Goal: Task Accomplishment & Management: Use online tool/utility

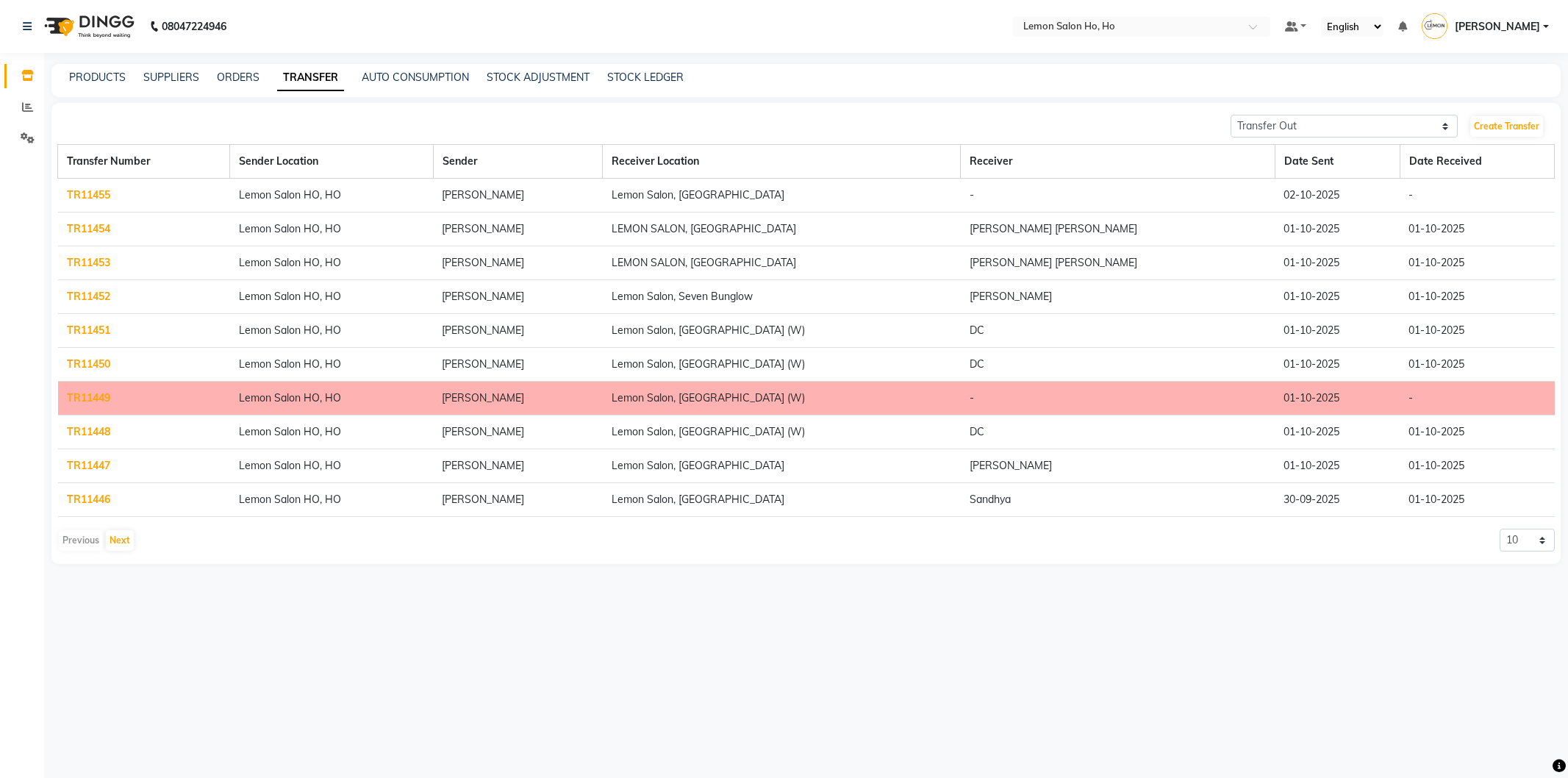
select select "sender"
click at [1504, 128] on link "Create Transfer" at bounding box center [1506, 126] width 73 height 20
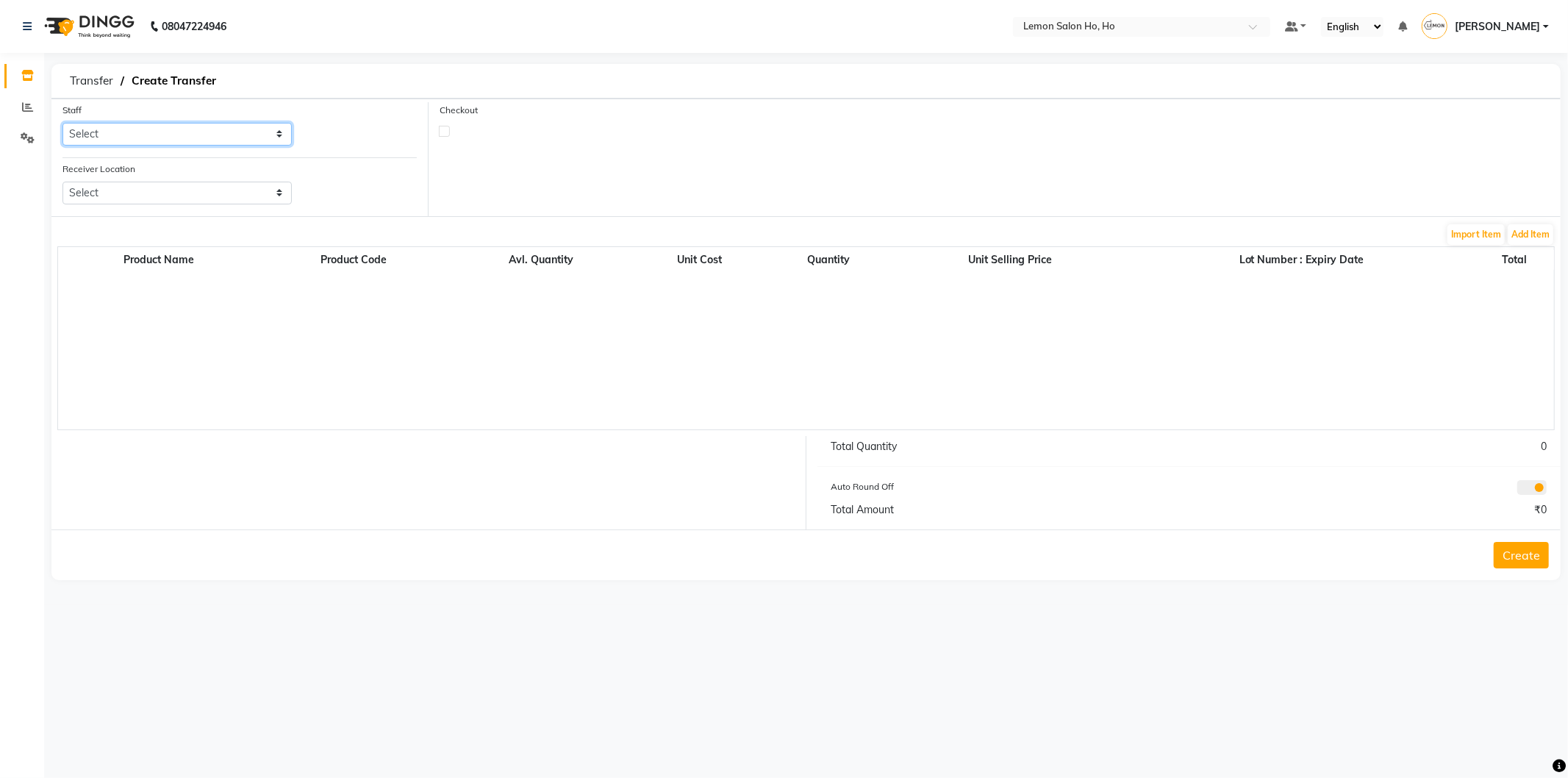
click at [277, 138] on select "Select [PERSON_NAME] [PERSON_NAME] DC DINGG Support [PERSON_NAME] [PERSON_NAME]…" at bounding box center [177, 134] width 229 height 23
select select "88560"
click at [63, 123] on select "Select [PERSON_NAME] [PERSON_NAME] DC DINGG Support [PERSON_NAME] [PERSON_NAME]…" at bounding box center [177, 134] width 229 height 23
click at [280, 195] on select "Select Lemon Salon, Lokhandwala [GEOGRAPHIC_DATA], [GEOGRAPHIC_DATA], Seven Bun…" at bounding box center [177, 193] width 229 height 23
select select "956"
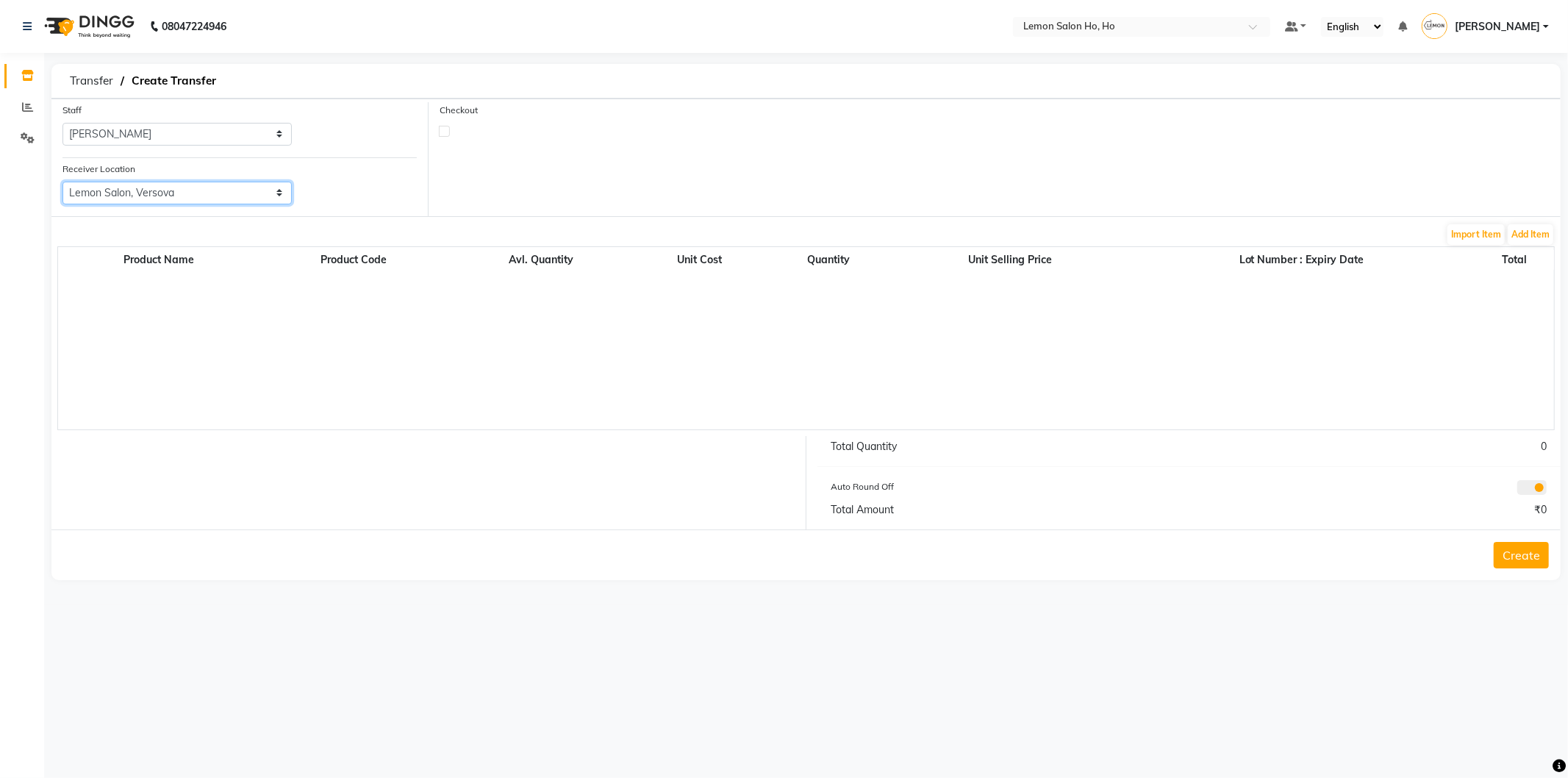
click at [63, 182] on select "Select Lemon Salon, Lokhandwala [GEOGRAPHIC_DATA], [GEOGRAPHIC_DATA], Seven Bun…" at bounding box center [177, 193] width 229 height 23
click at [1535, 237] on button "Add Item" at bounding box center [1530, 234] width 45 height 20
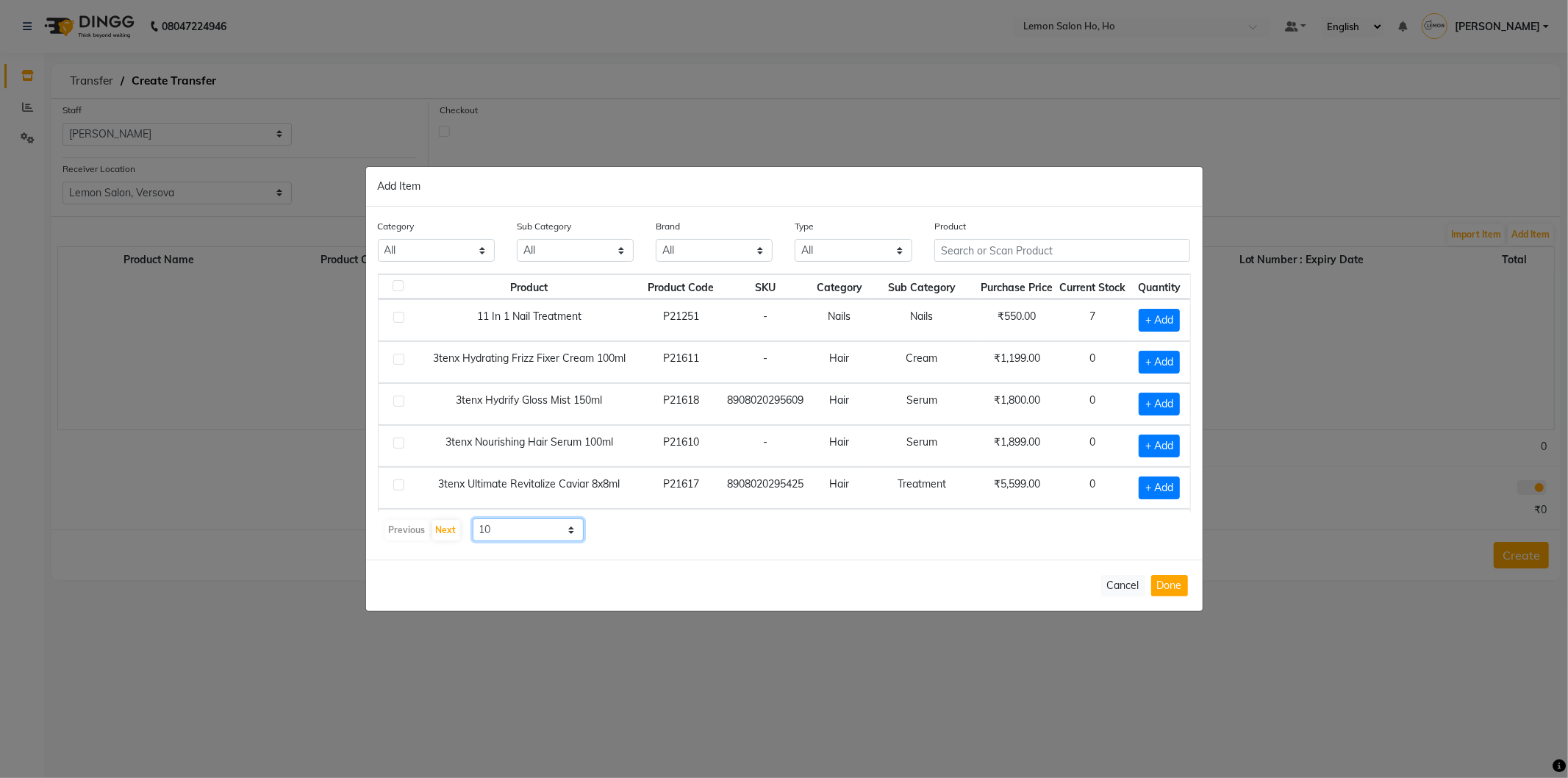
click at [571, 533] on select "10 50 100" at bounding box center [528, 530] width 112 height 23
select select "50"
click at [472, 519] on select "10 50 100" at bounding box center [528, 530] width 112 height 23
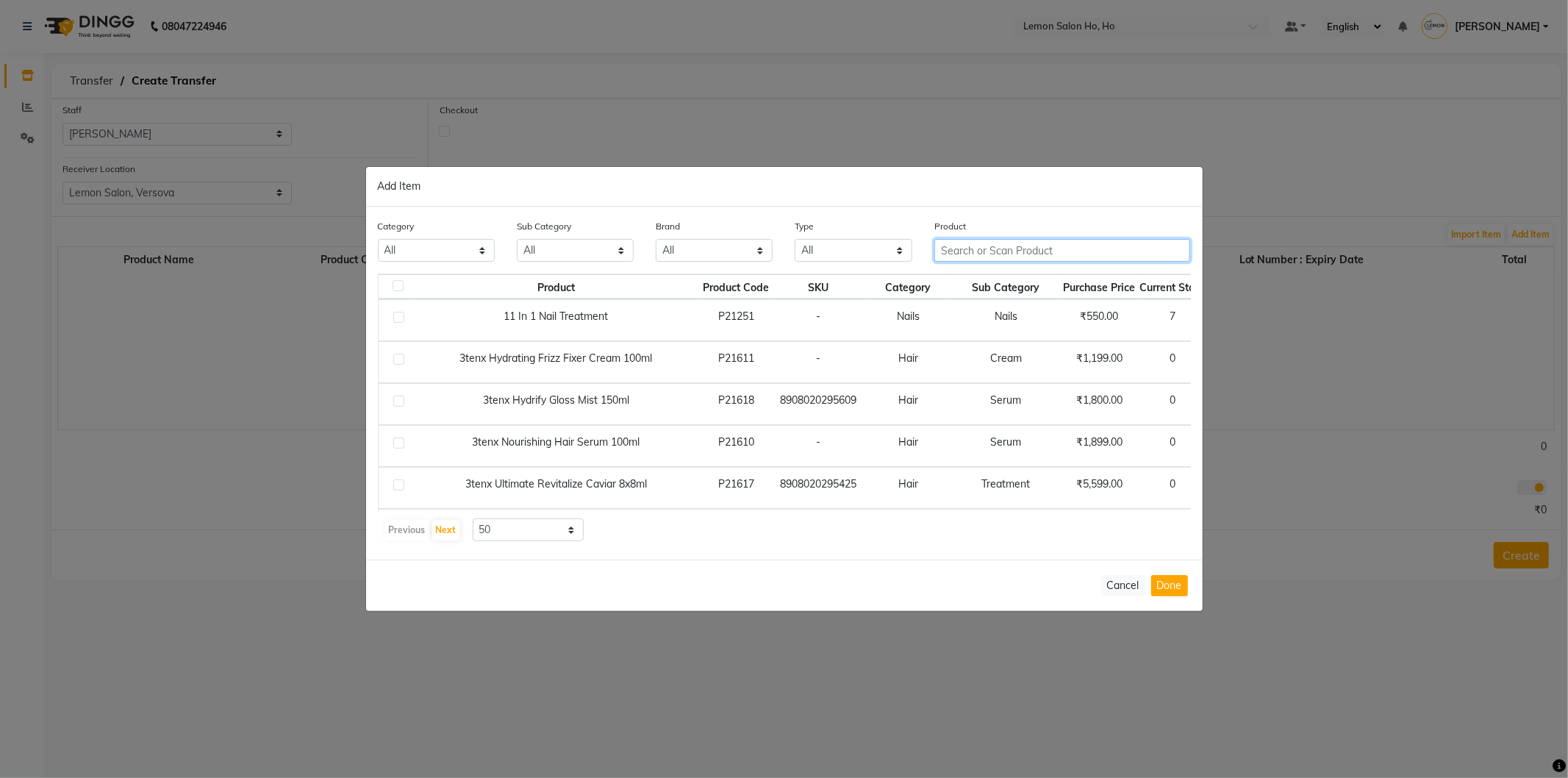
click at [1087, 249] on input "text" at bounding box center [1062, 250] width 257 height 23
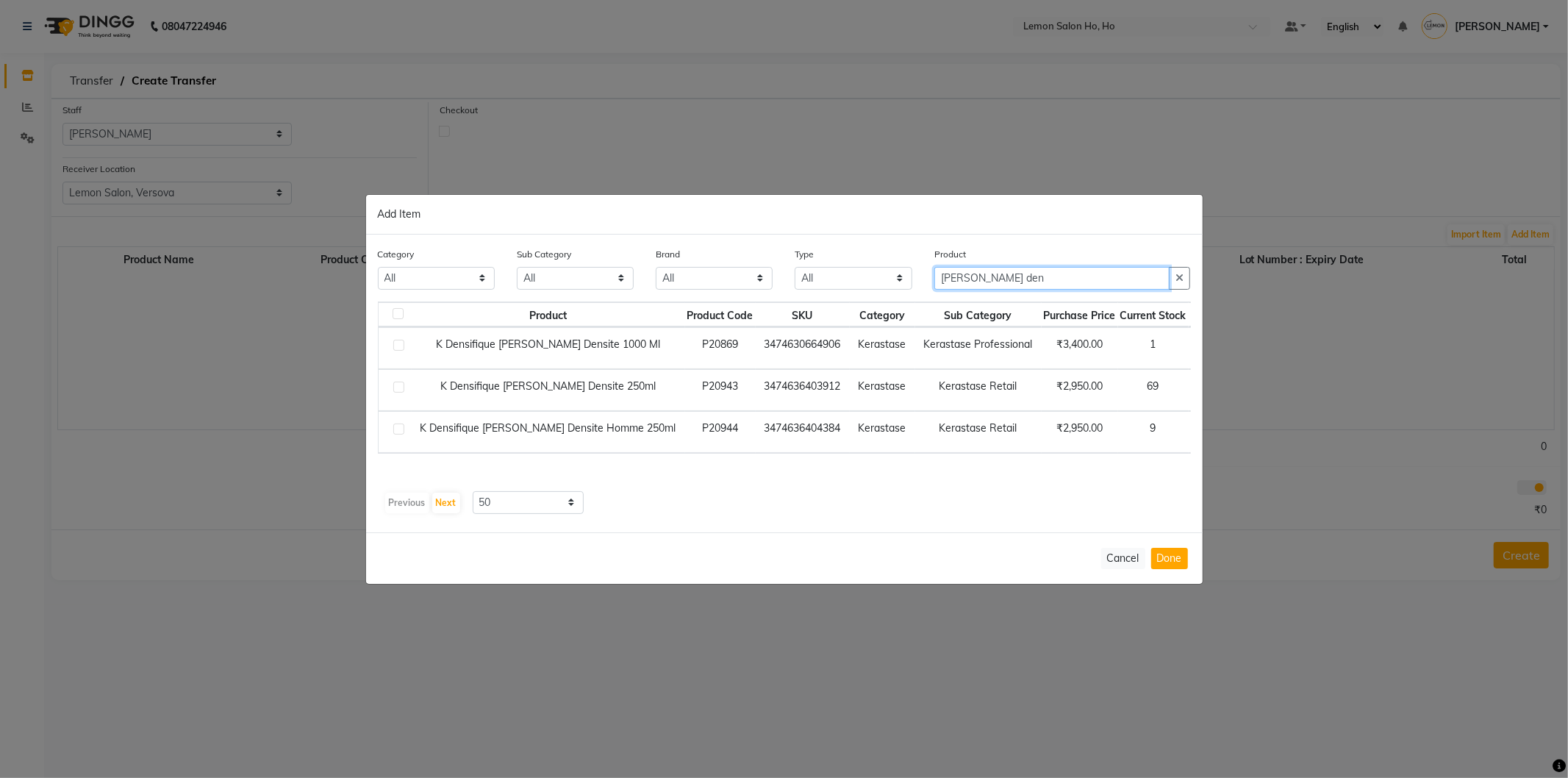
type input "[PERSON_NAME] den"
click at [1197, 390] on span "+ Add" at bounding box center [1218, 391] width 41 height 23
checkbox input "true"
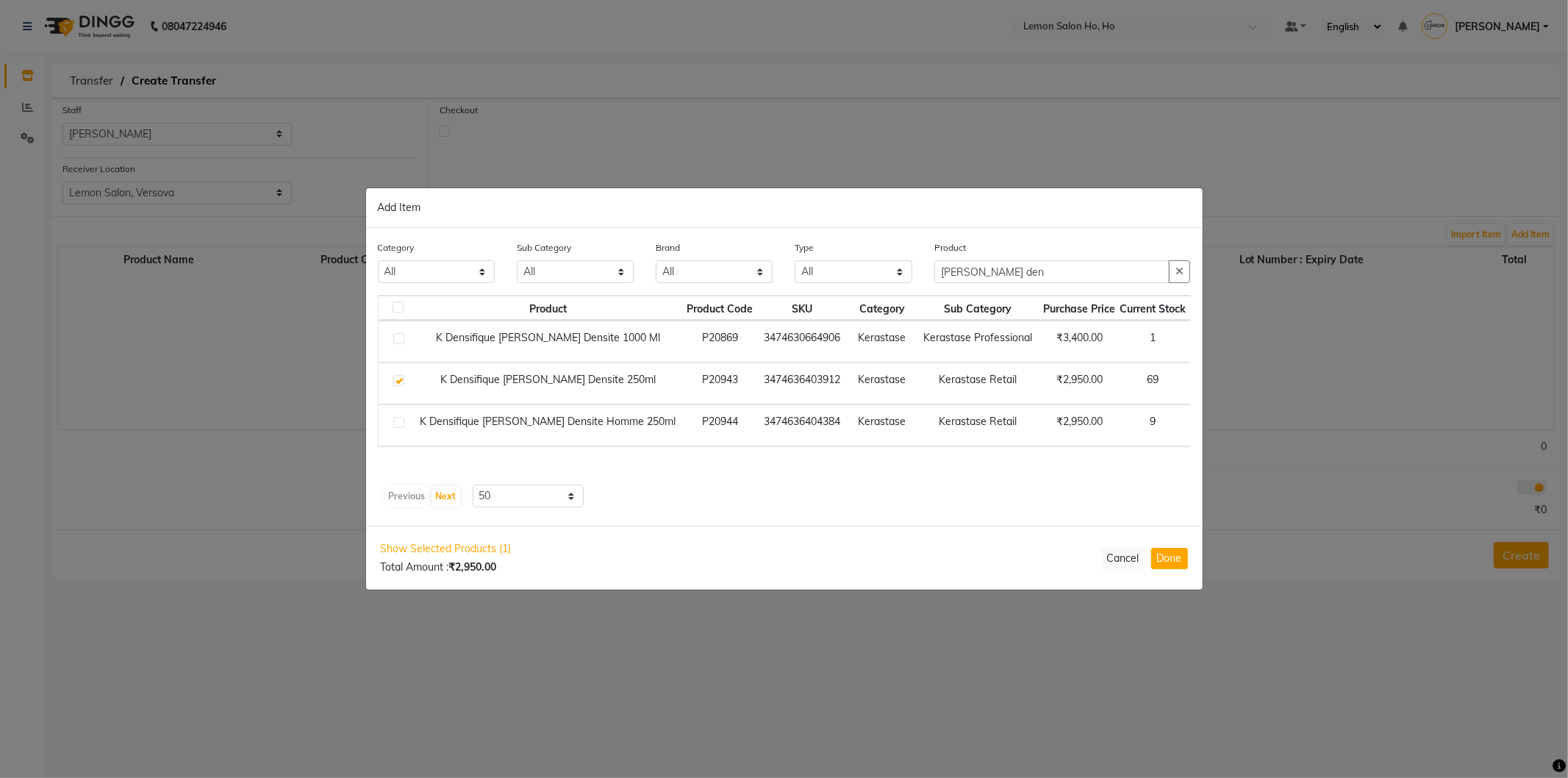
click at [1234, 381] on icon at bounding box center [1239, 384] width 10 height 11
type input "2"
click at [1062, 267] on input "[PERSON_NAME] den" at bounding box center [1052, 271] width 236 height 23
type input "b"
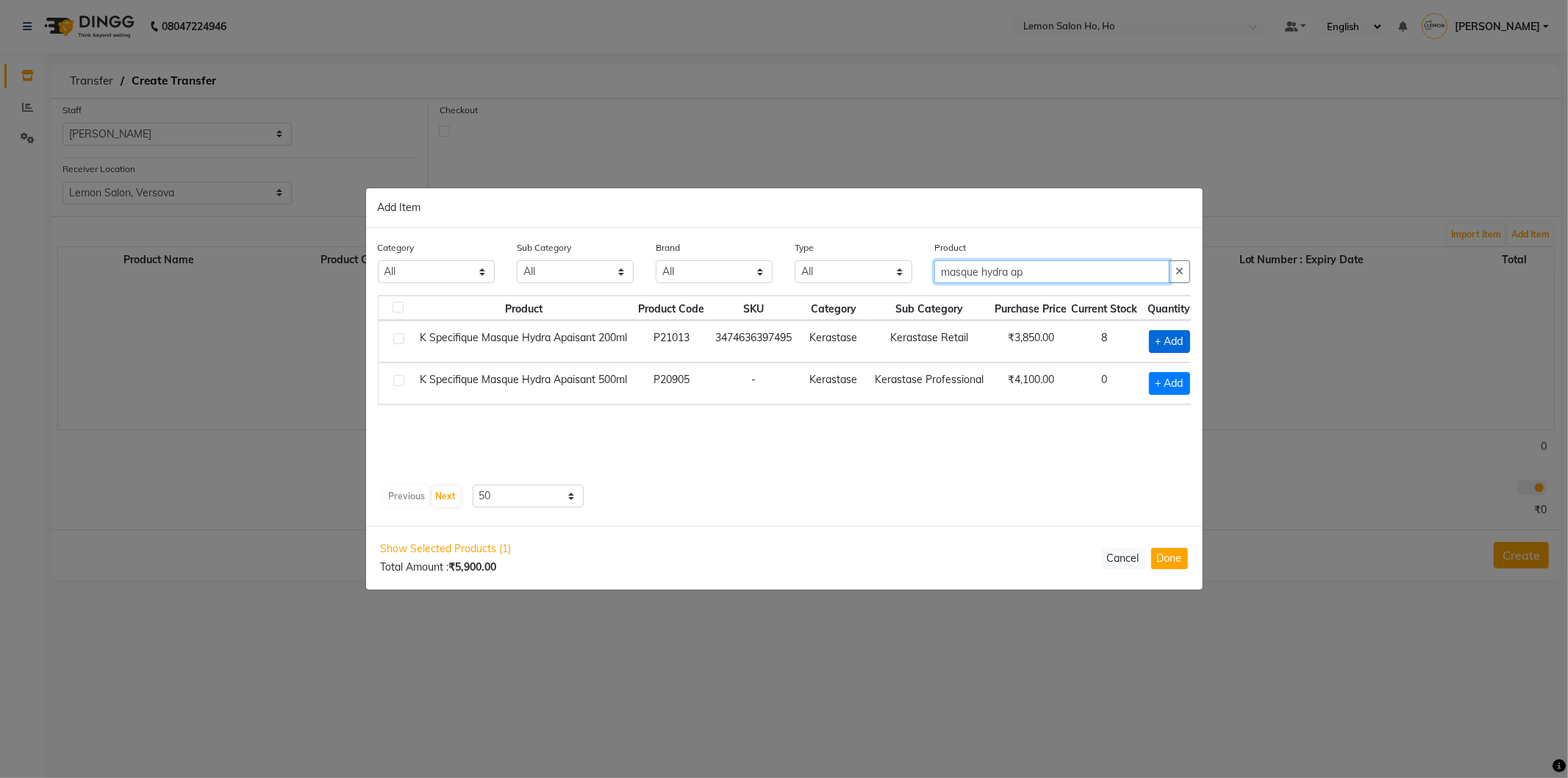
type input "masque hydra ap"
click at [1170, 342] on span "+ Add" at bounding box center [1169, 342] width 41 height 23
checkbox input "true"
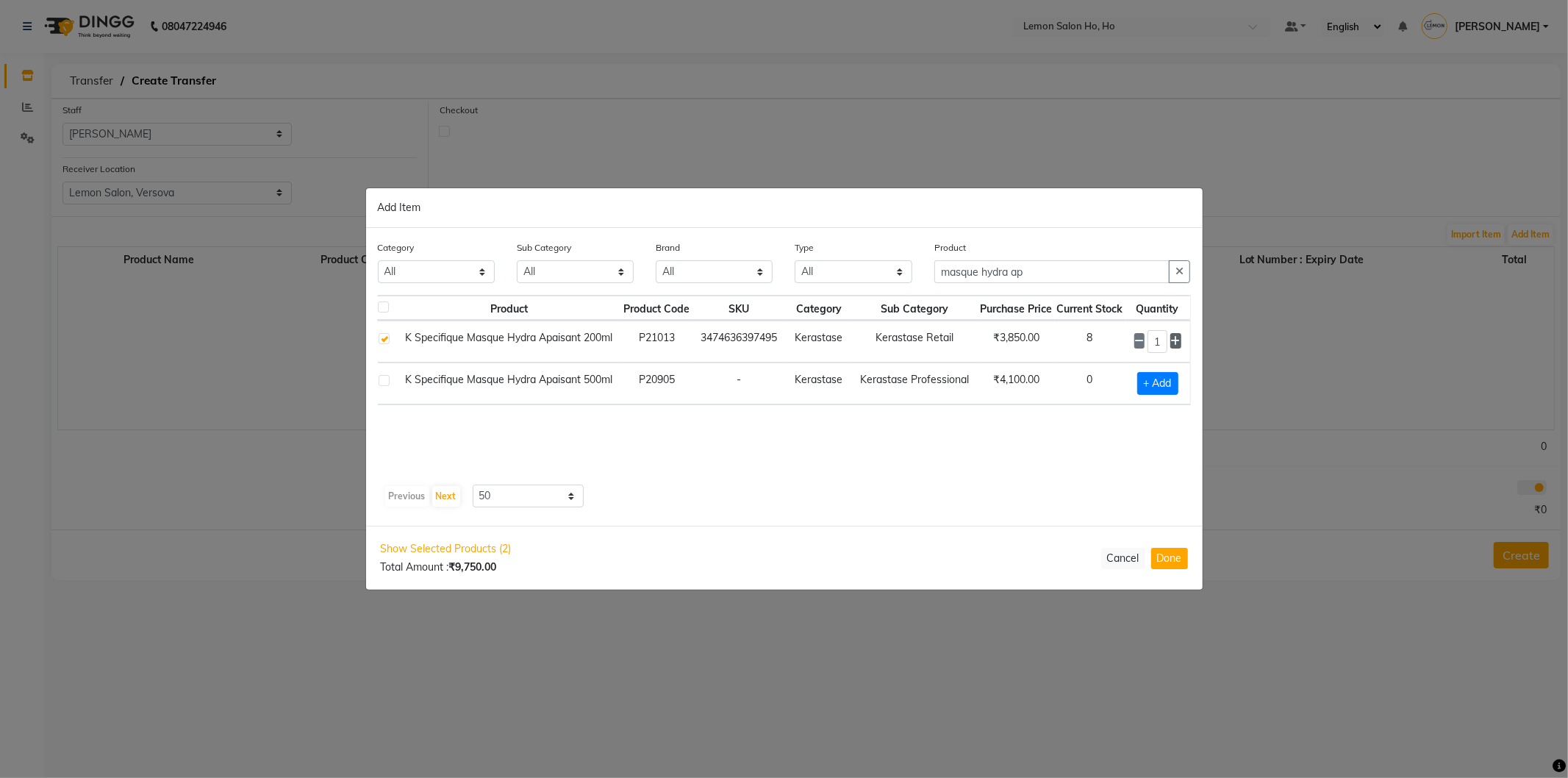
click at [1178, 340] on icon at bounding box center [1175, 342] width 10 height 11
type input "2"
click at [1166, 561] on button "Done" at bounding box center [1169, 559] width 37 height 21
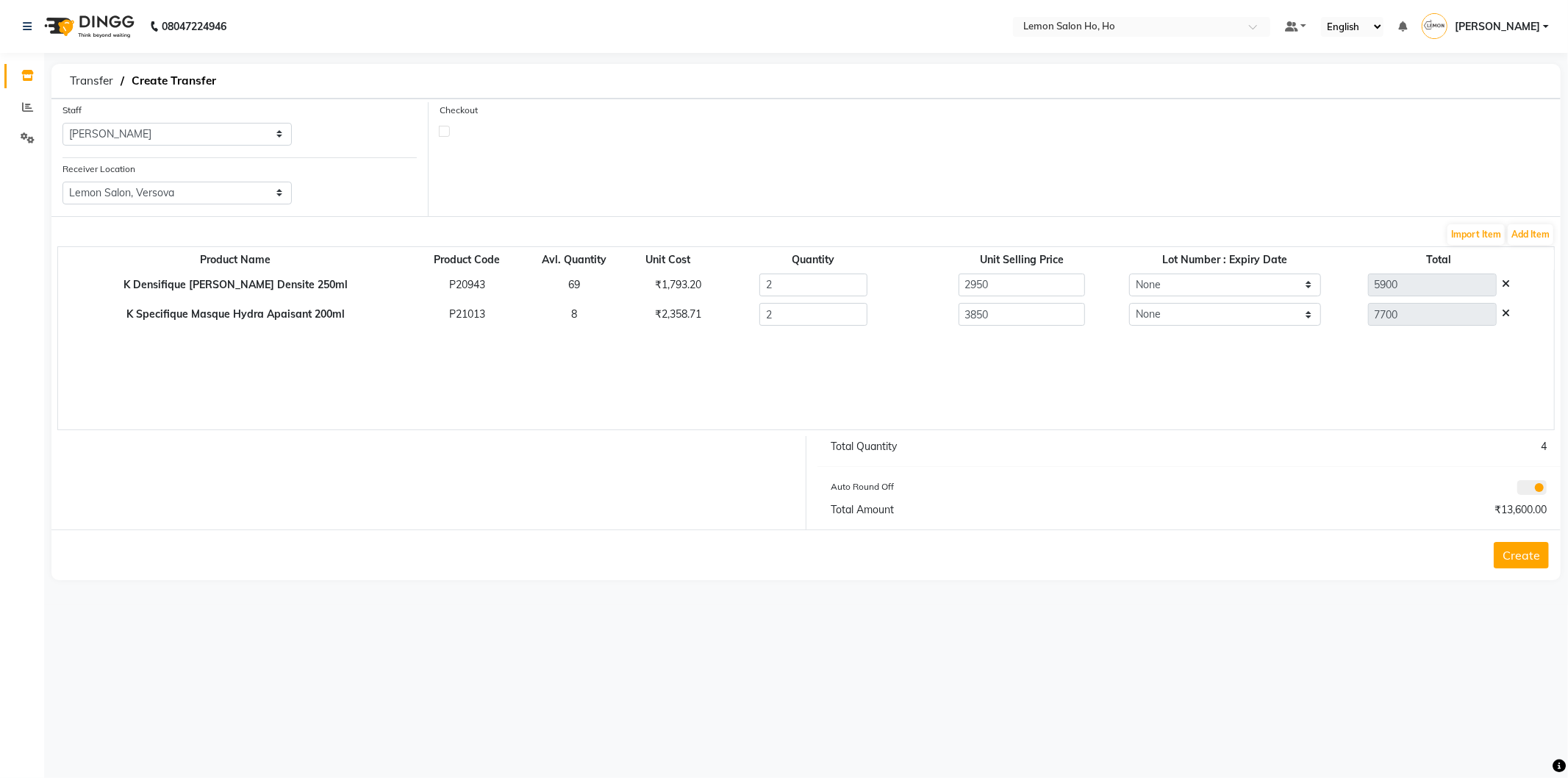
click at [445, 127] on label at bounding box center [445, 131] width 11 height 11
click at [445, 127] on input "checkbox" at bounding box center [444, 130] width 10 height 10
checkbox input "true"
select select "true"
select select "2069"
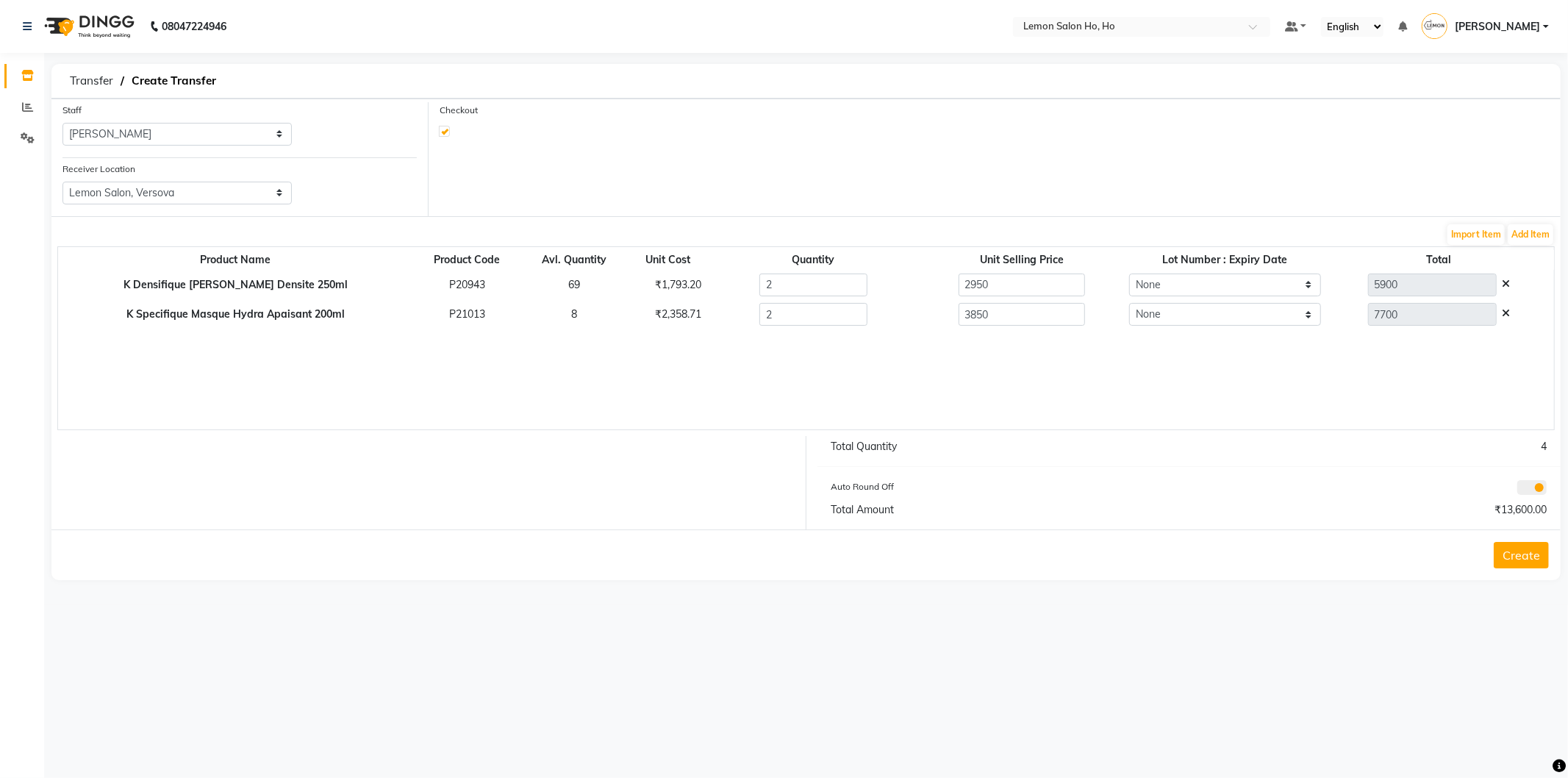
select select "2069"
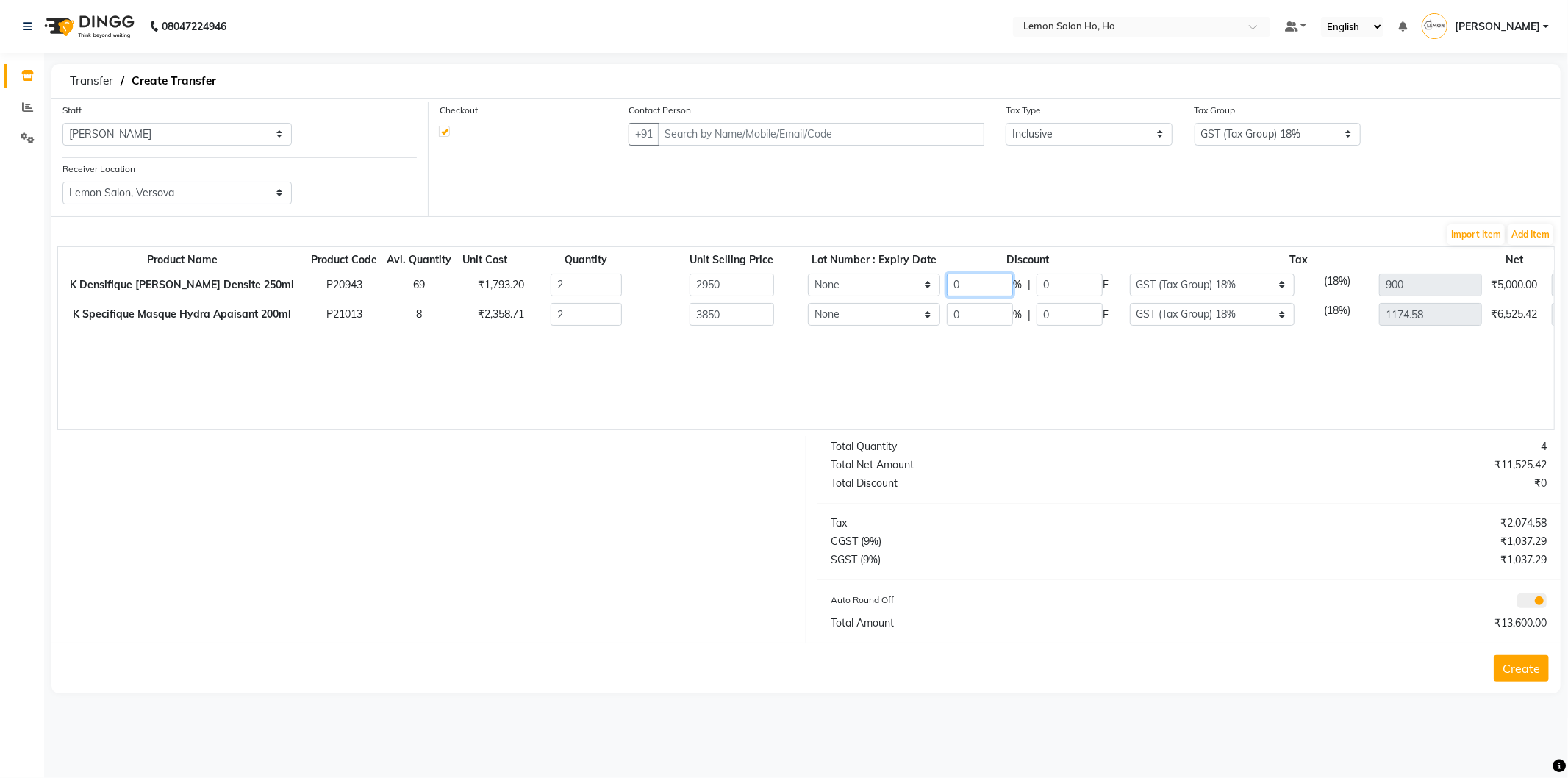
click at [957, 283] on input "0" at bounding box center [980, 285] width 66 height 23
type input "30"
type input "4130"
type input "885"
type input "630"
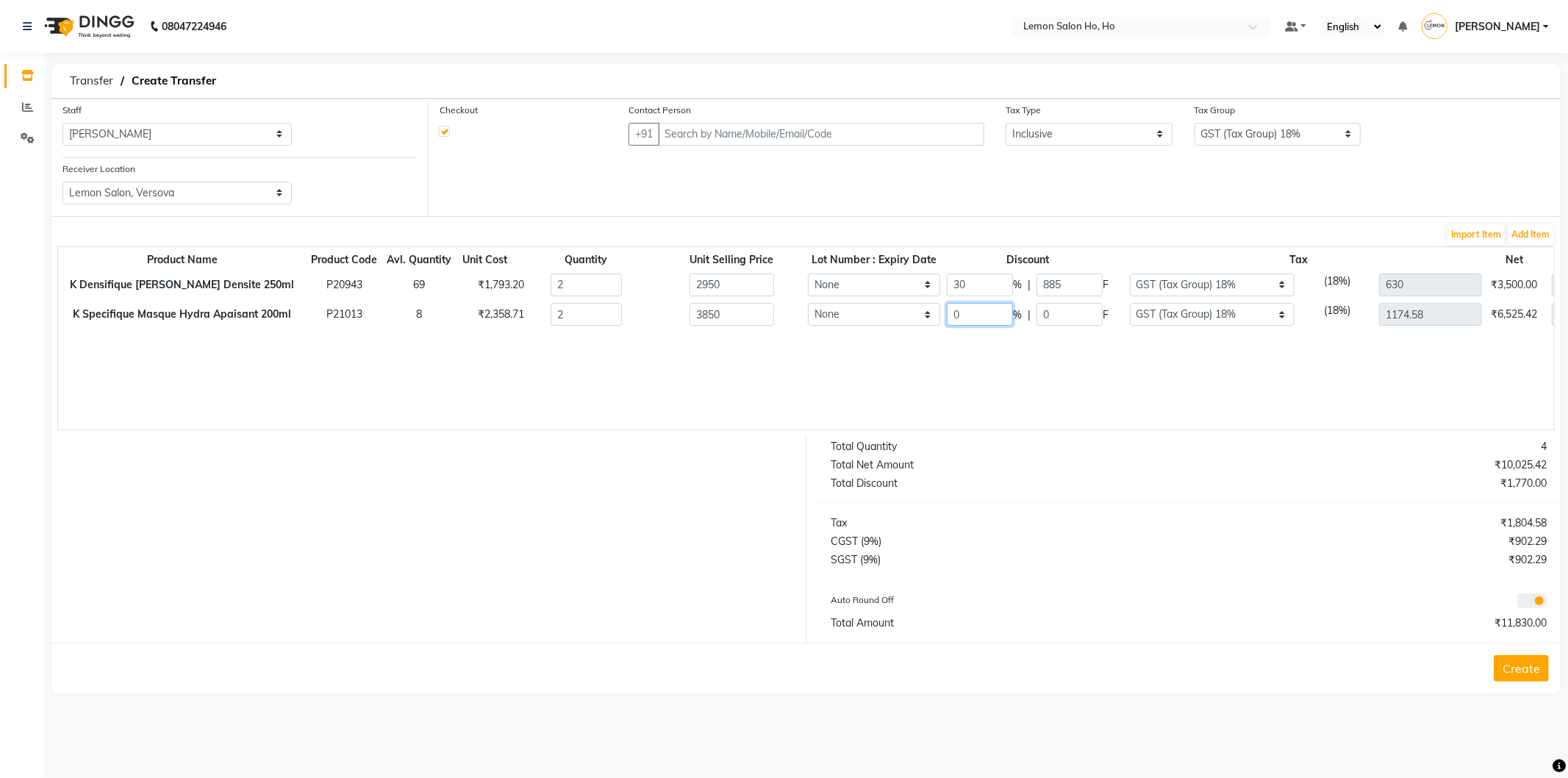
click at [964, 317] on input "0" at bounding box center [980, 314] width 66 height 23
type input "30"
type input "5390"
type input "1155"
type input "822.2"
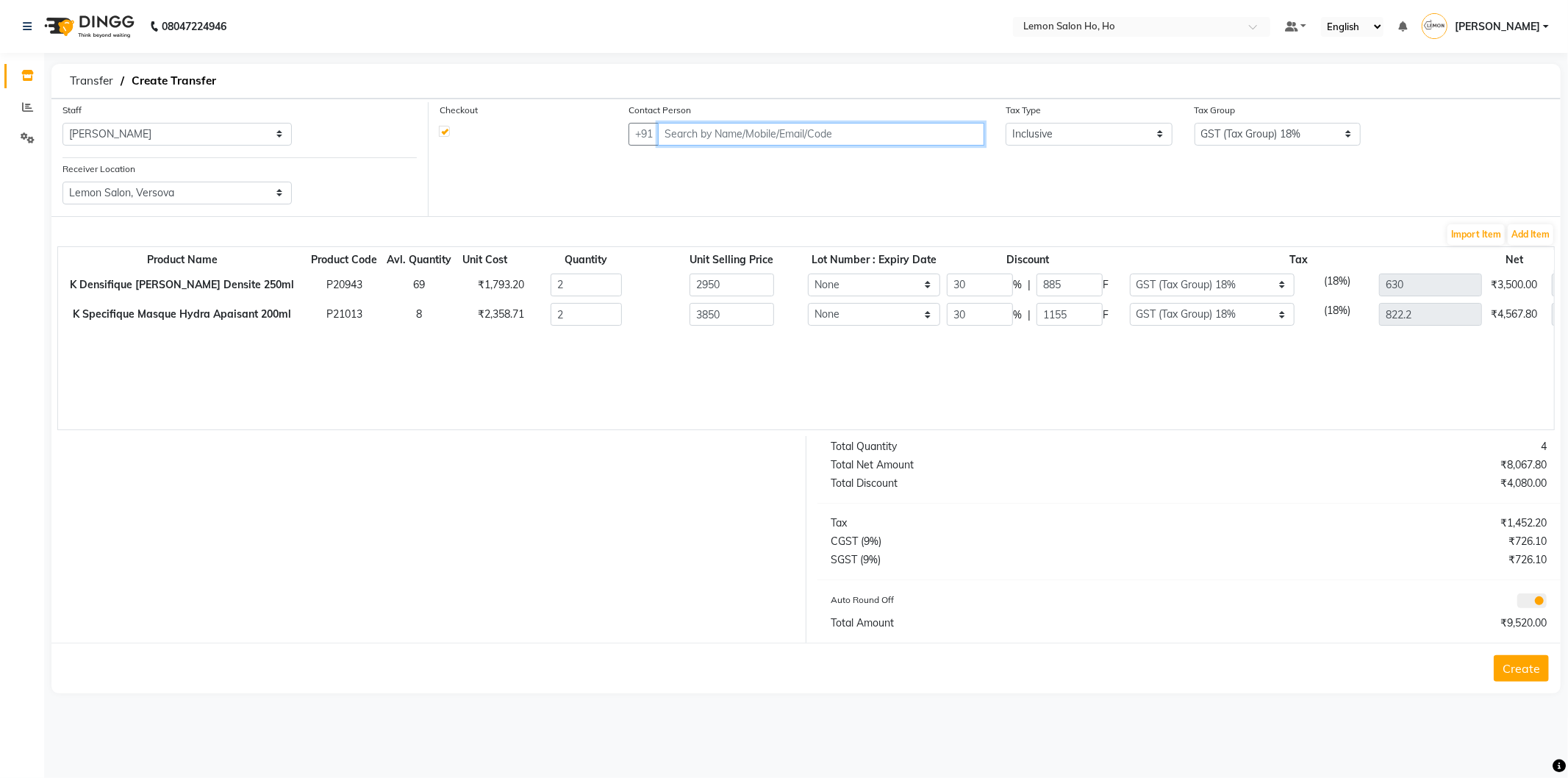
click at [870, 131] on input "text" at bounding box center [821, 134] width 326 height 23
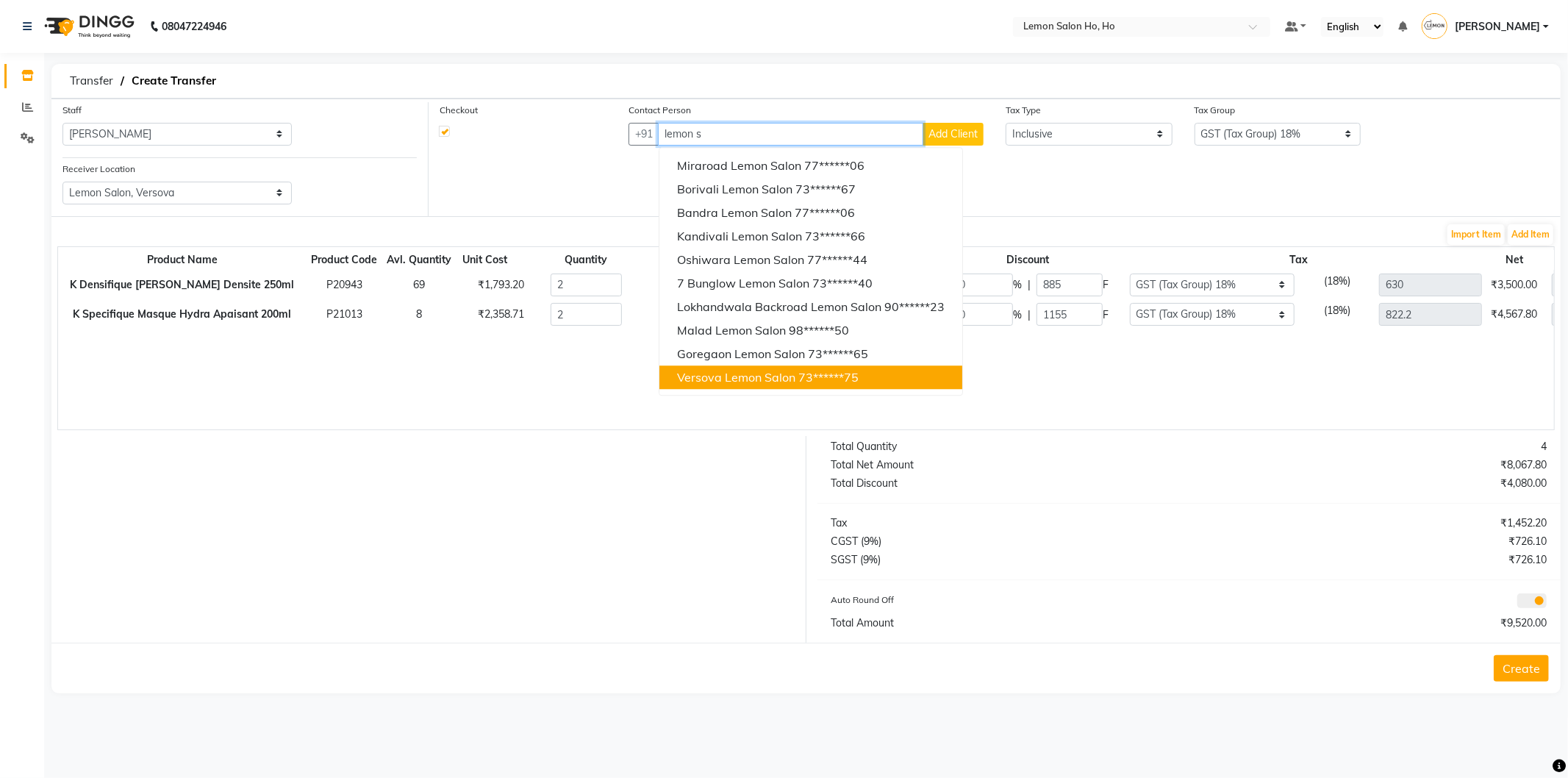
click at [719, 373] on span "Versova Lemon Salon" at bounding box center [736, 378] width 118 height 15
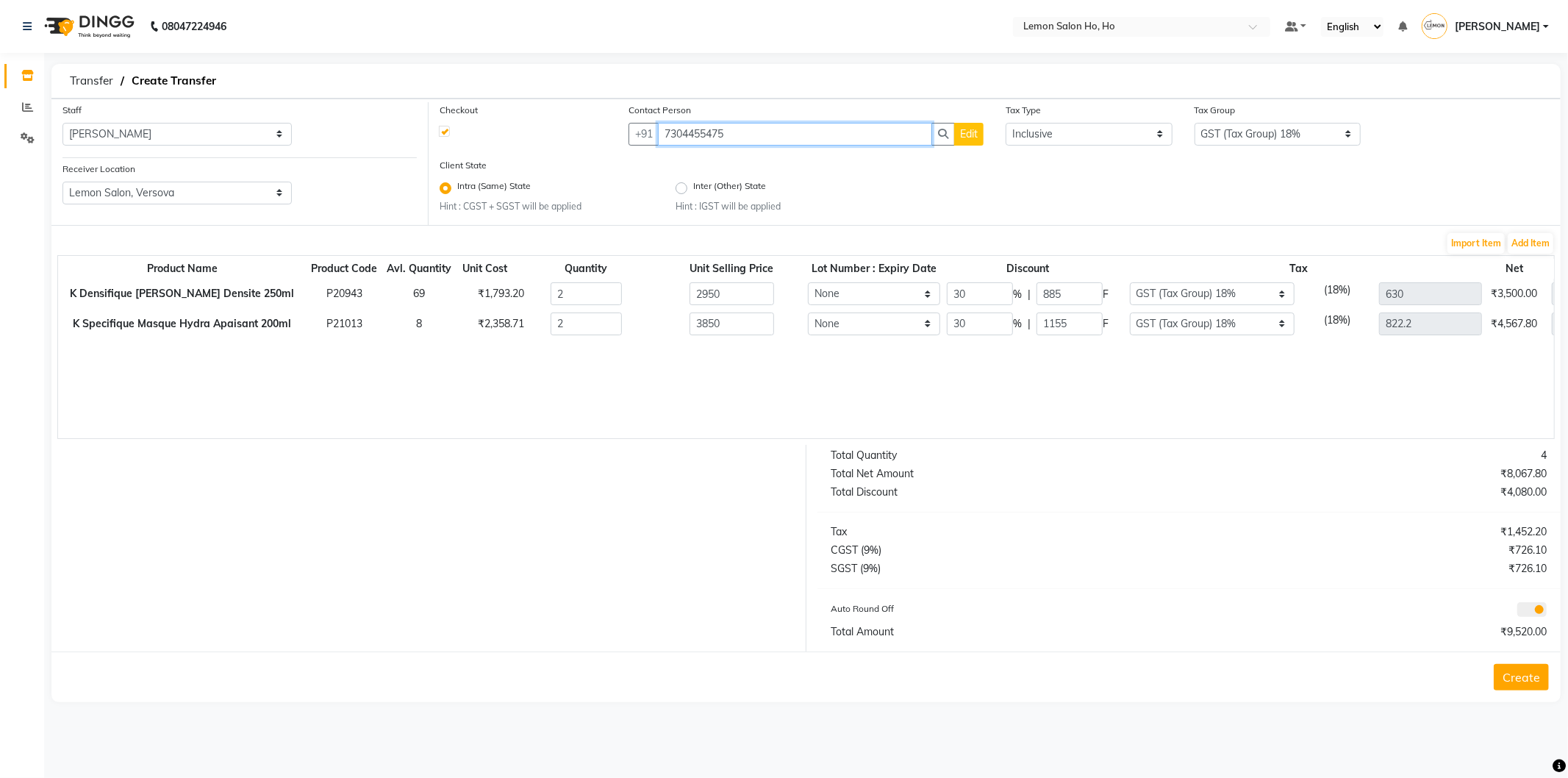
type input "7304455475"
click at [1516, 680] on button "Create" at bounding box center [1521, 677] width 55 height 26
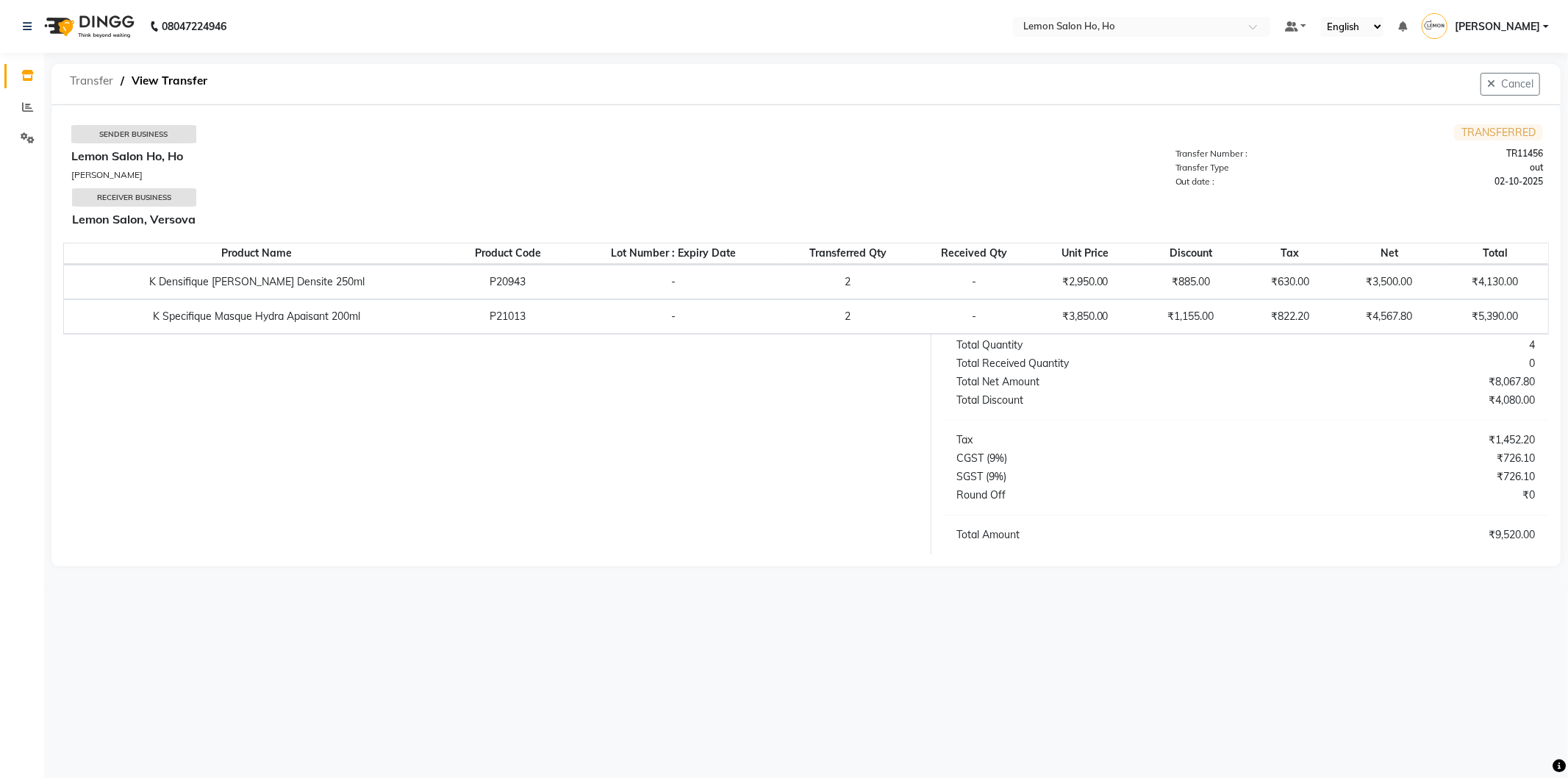
click at [89, 77] on span "Transfer" at bounding box center [91, 81] width 58 height 26
select select "sender"
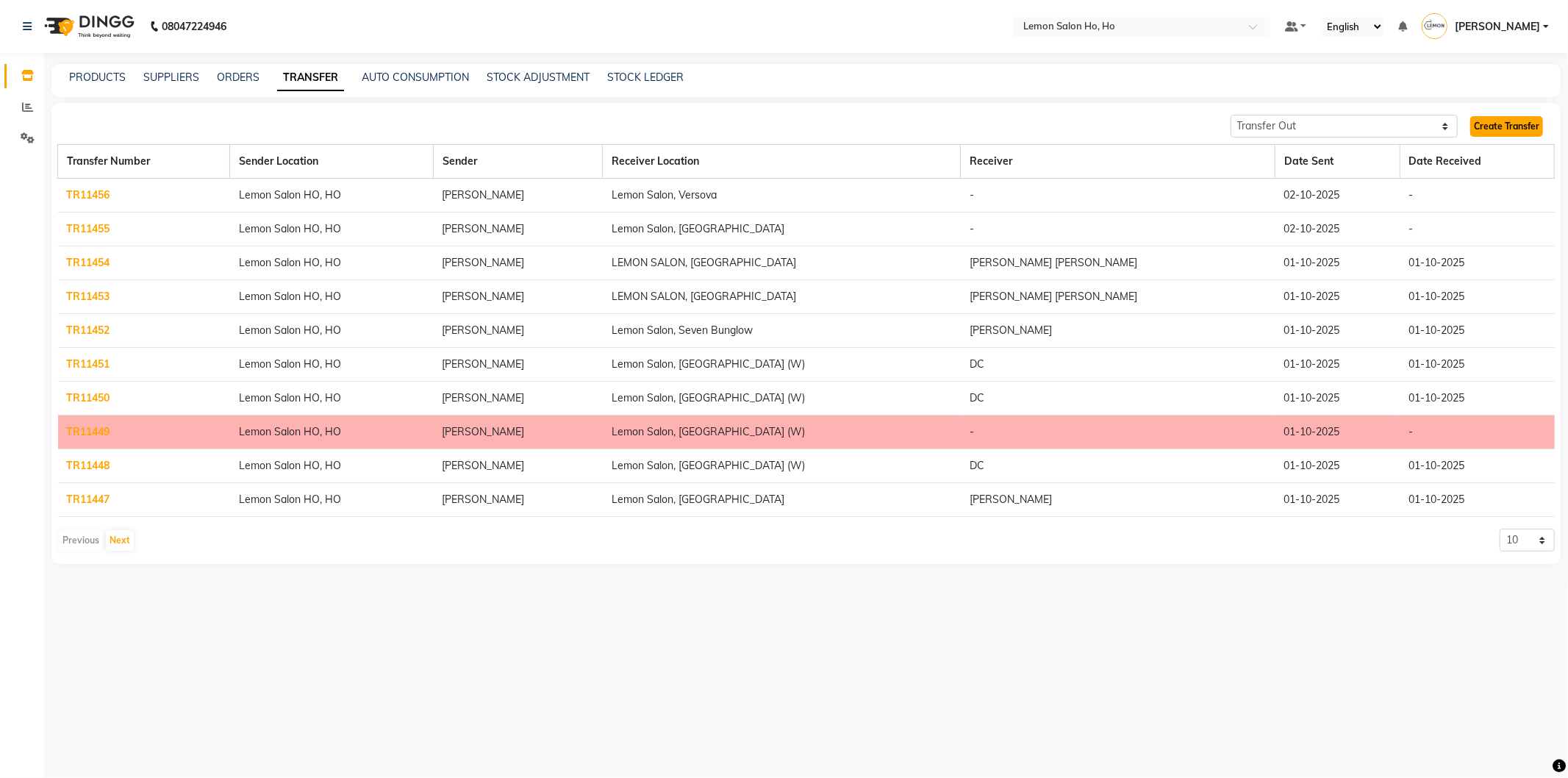
click at [1507, 127] on link "Create Transfer" at bounding box center [1506, 126] width 73 height 20
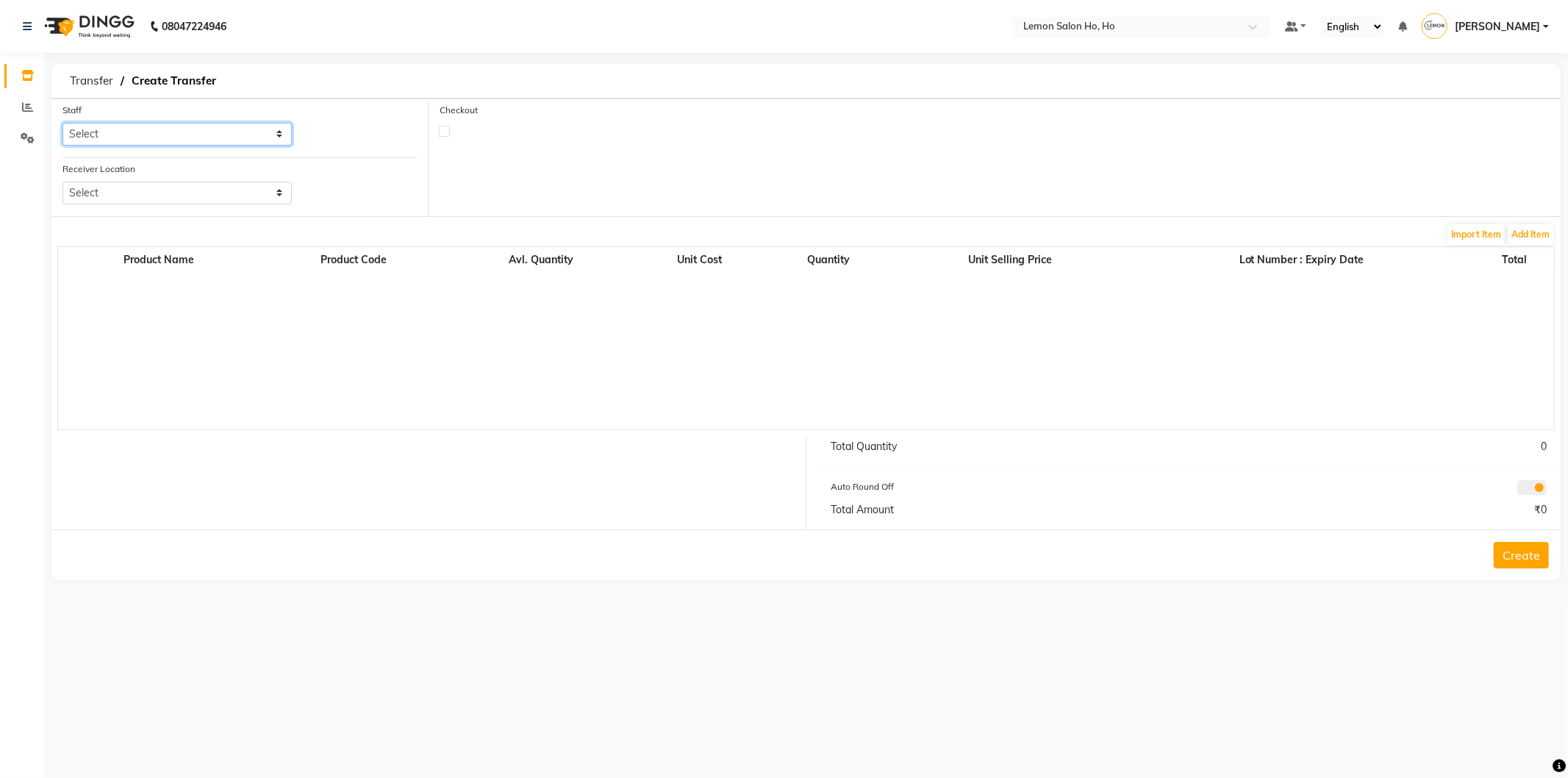
click at [276, 138] on select "Select [PERSON_NAME] [PERSON_NAME] DC DINGG Support [PERSON_NAME] [PERSON_NAME]…" at bounding box center [177, 134] width 229 height 23
select select "88560"
click at [63, 123] on select "Select [PERSON_NAME] [PERSON_NAME] DC DINGG Support [PERSON_NAME] [PERSON_NAME]…" at bounding box center [177, 134] width 229 height 23
click at [280, 196] on select "Select Lemon Salon, Lokhandwala [GEOGRAPHIC_DATA], [GEOGRAPHIC_DATA], Seven Bun…" at bounding box center [177, 193] width 229 height 23
select select "954"
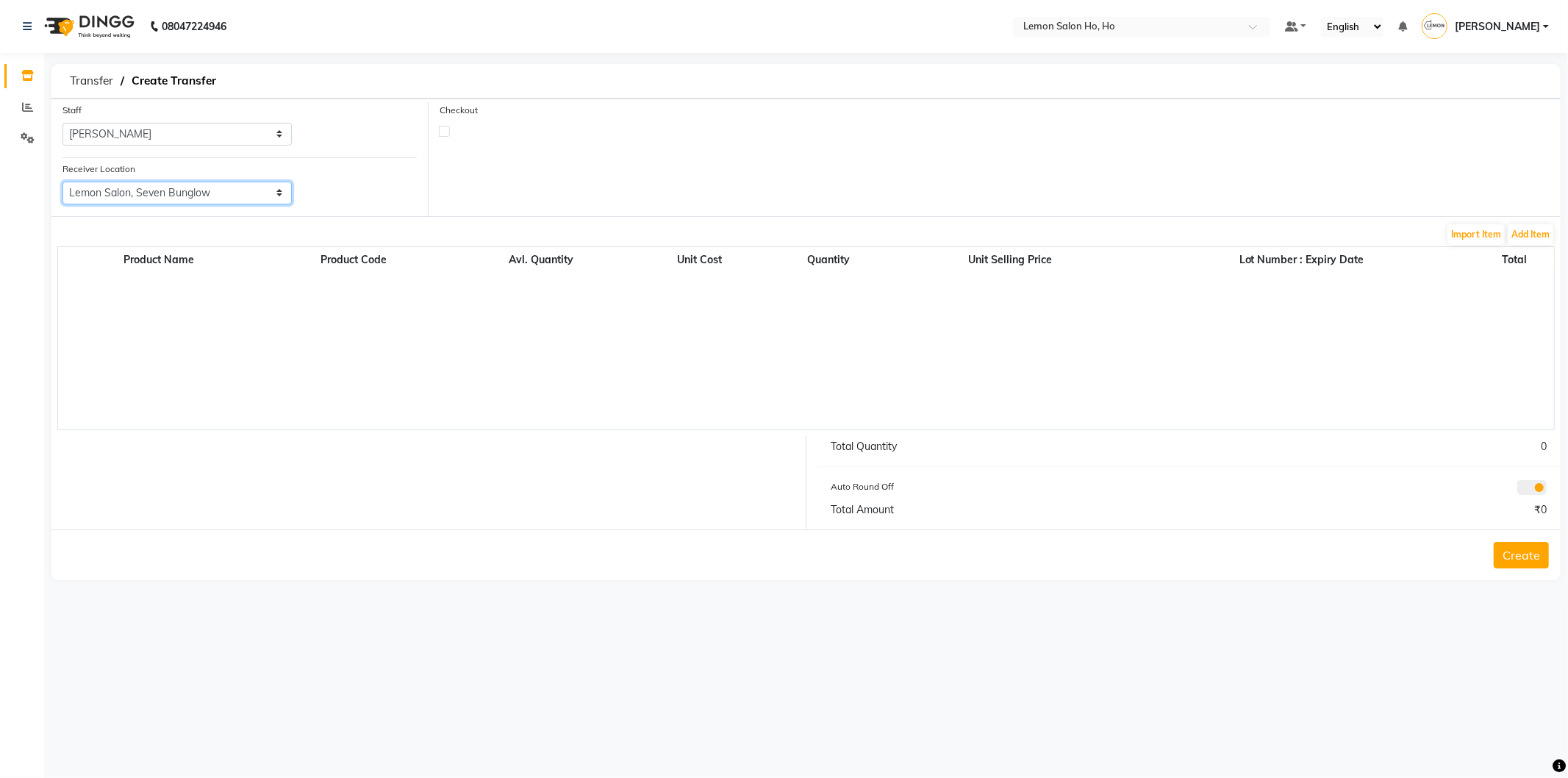
click at [63, 182] on select "Select Lemon Salon, Lokhandwala [GEOGRAPHIC_DATA], [GEOGRAPHIC_DATA], Seven Bun…" at bounding box center [177, 193] width 229 height 23
click at [1526, 230] on button "Add Item" at bounding box center [1530, 234] width 45 height 20
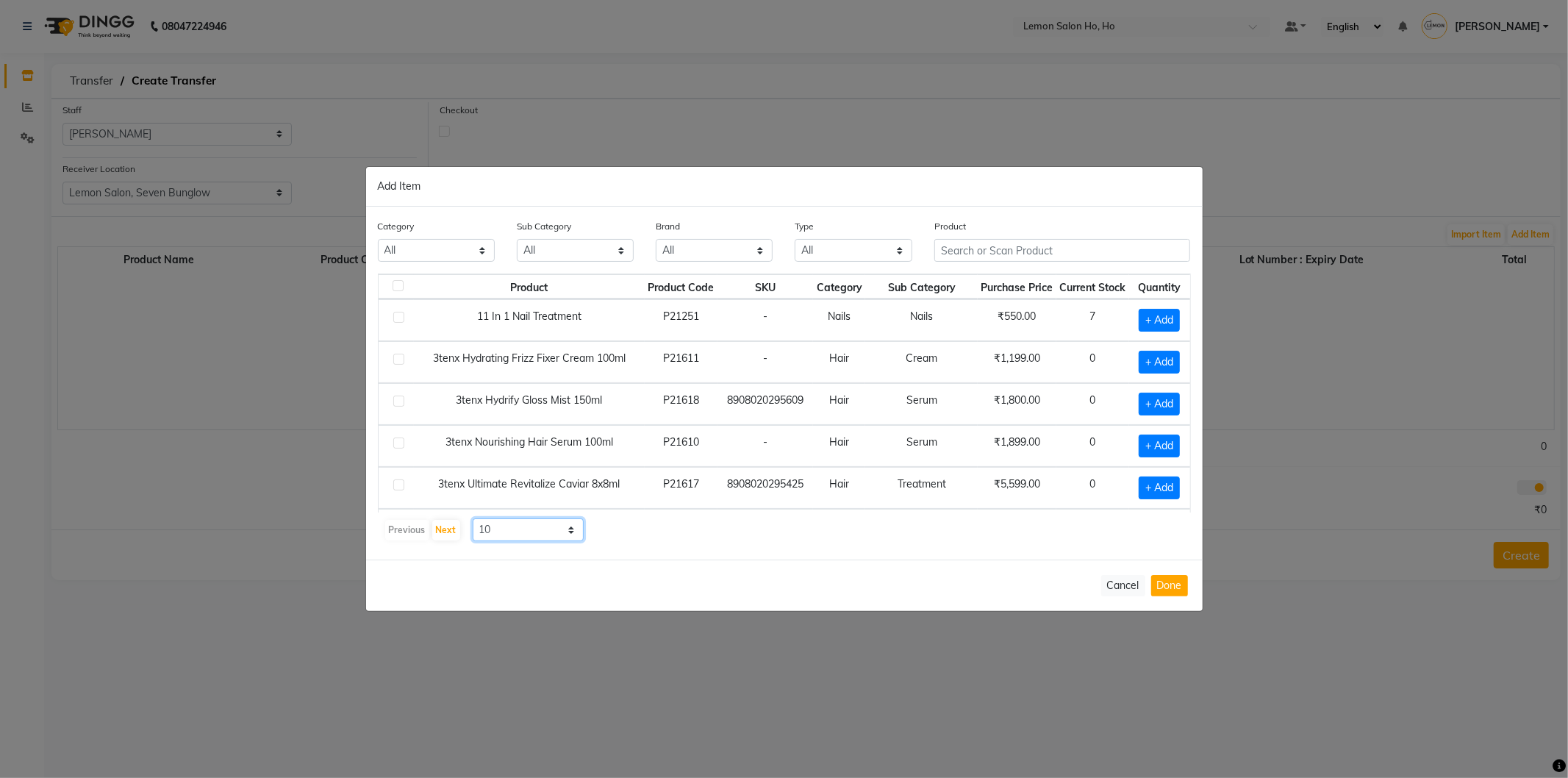
click at [567, 532] on select "10 50 100" at bounding box center [528, 530] width 112 height 23
select select "50"
click at [472, 519] on select "10 50 100" at bounding box center [528, 530] width 112 height 23
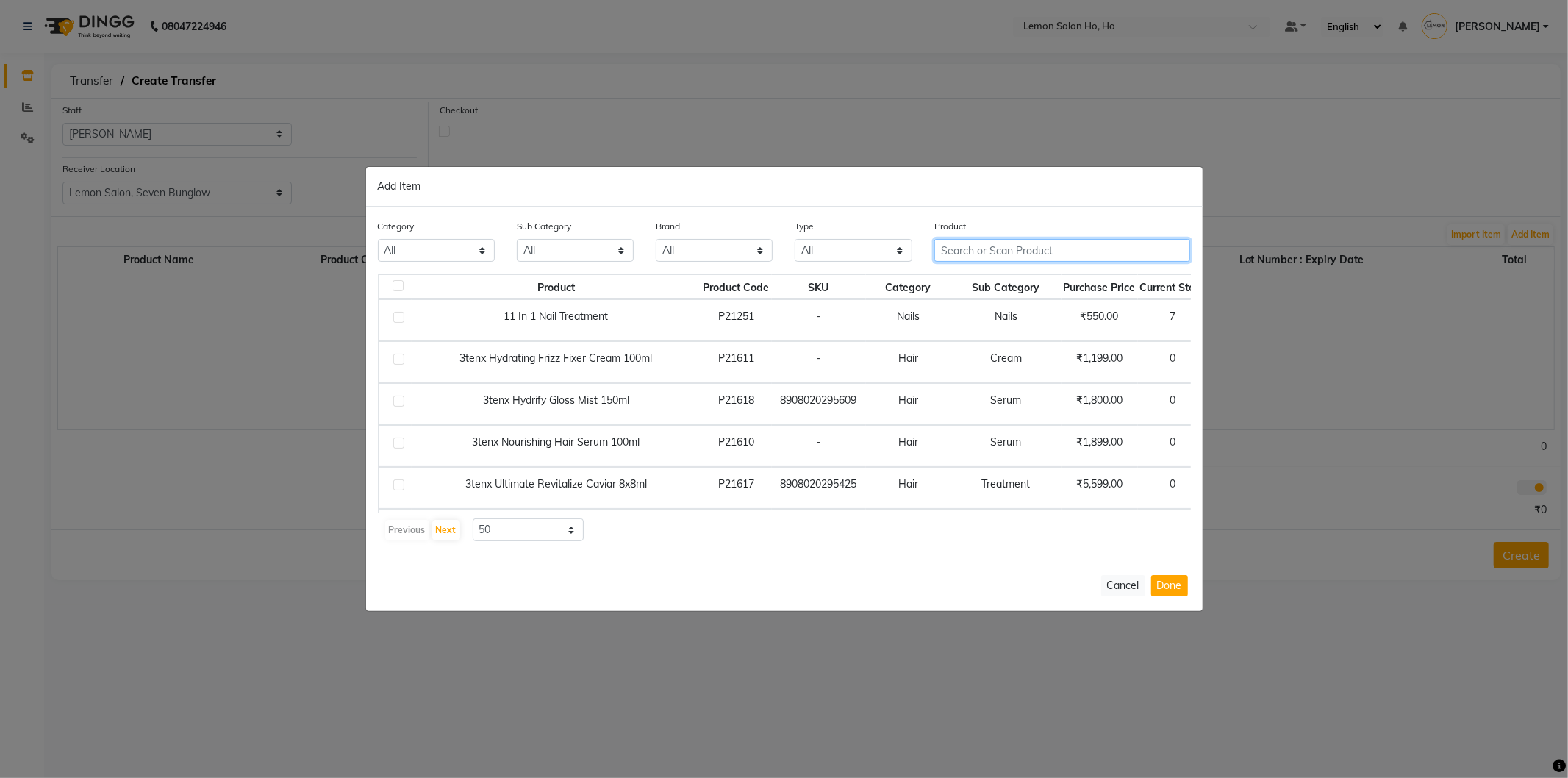
click at [1068, 246] on input "text" at bounding box center [1062, 250] width 257 height 23
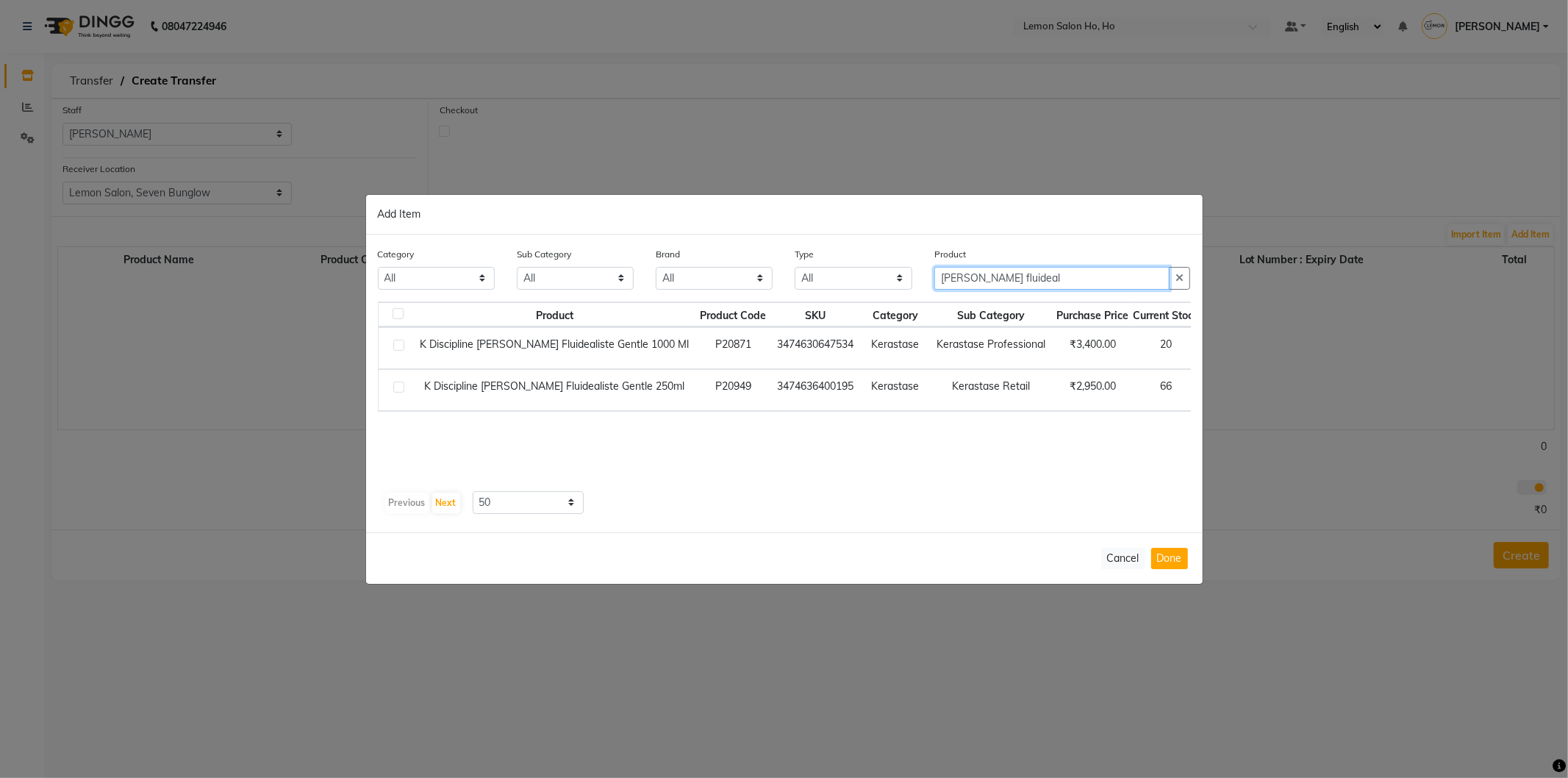
type input "[PERSON_NAME] fluideal"
click at [1211, 387] on span "+ Add" at bounding box center [1231, 391] width 41 height 23
checkbox input "true"
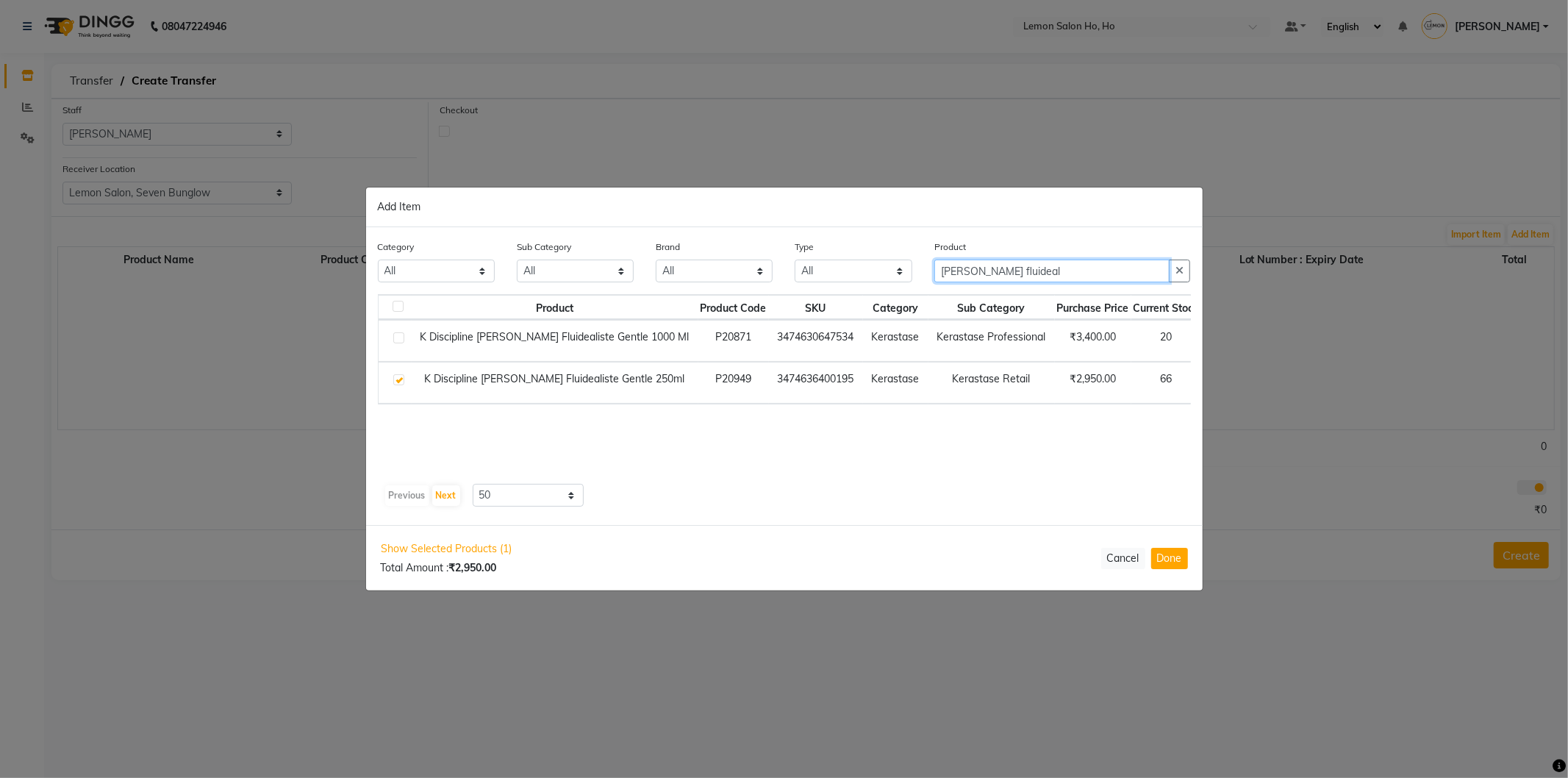
click at [1059, 277] on input "[PERSON_NAME] fluideal" at bounding box center [1052, 271] width 236 height 23
type input "b"
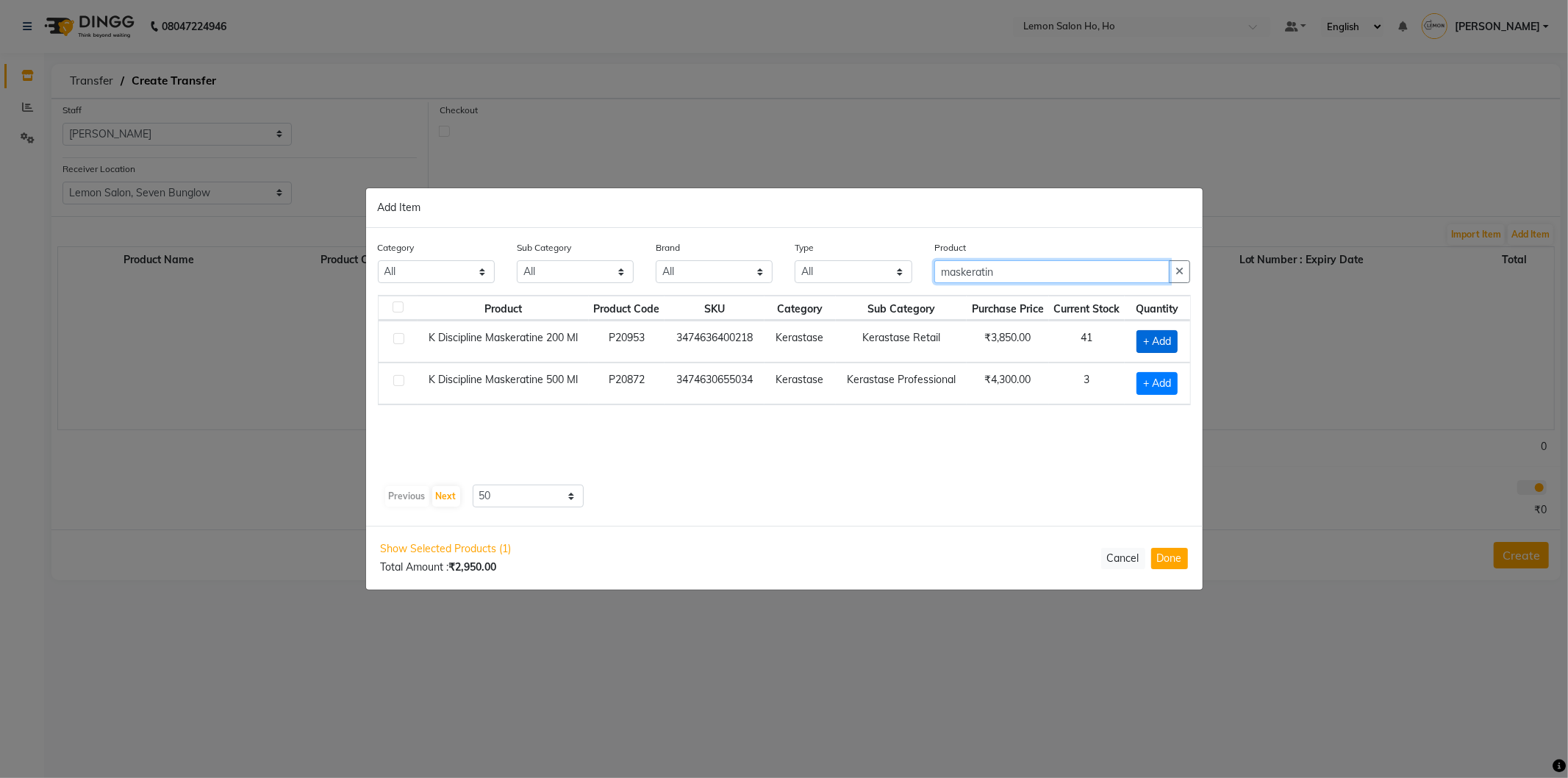
type input "maskeratin"
click at [1152, 341] on span "+ Add" at bounding box center [1157, 342] width 41 height 23
checkbox input "true"
click at [1167, 557] on button "Done" at bounding box center [1169, 559] width 37 height 21
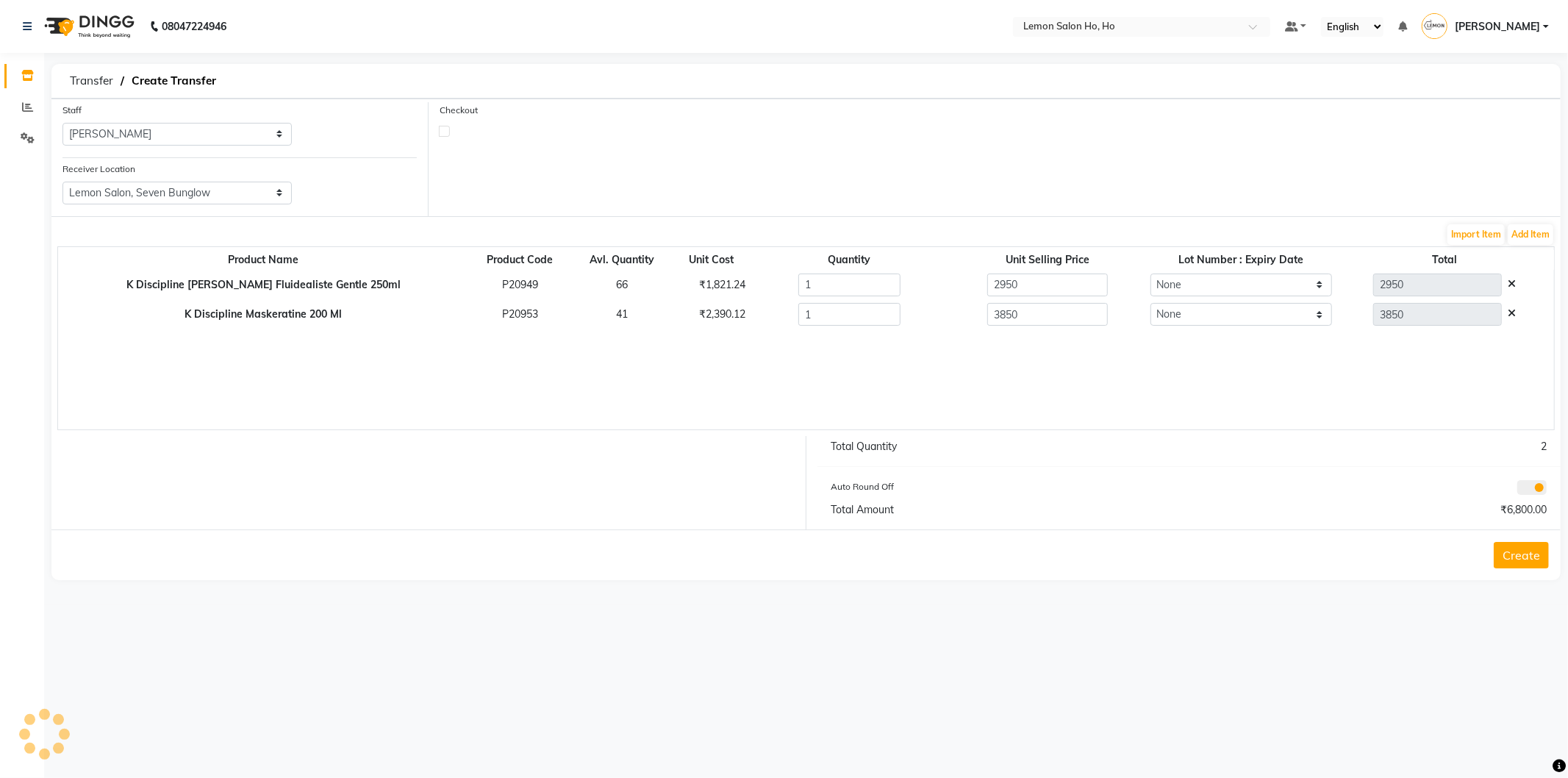
click at [441, 127] on label at bounding box center [445, 131] width 11 height 11
click at [441, 127] on input "checkbox" at bounding box center [444, 130] width 10 height 10
checkbox input "true"
select select "true"
select select "2069"
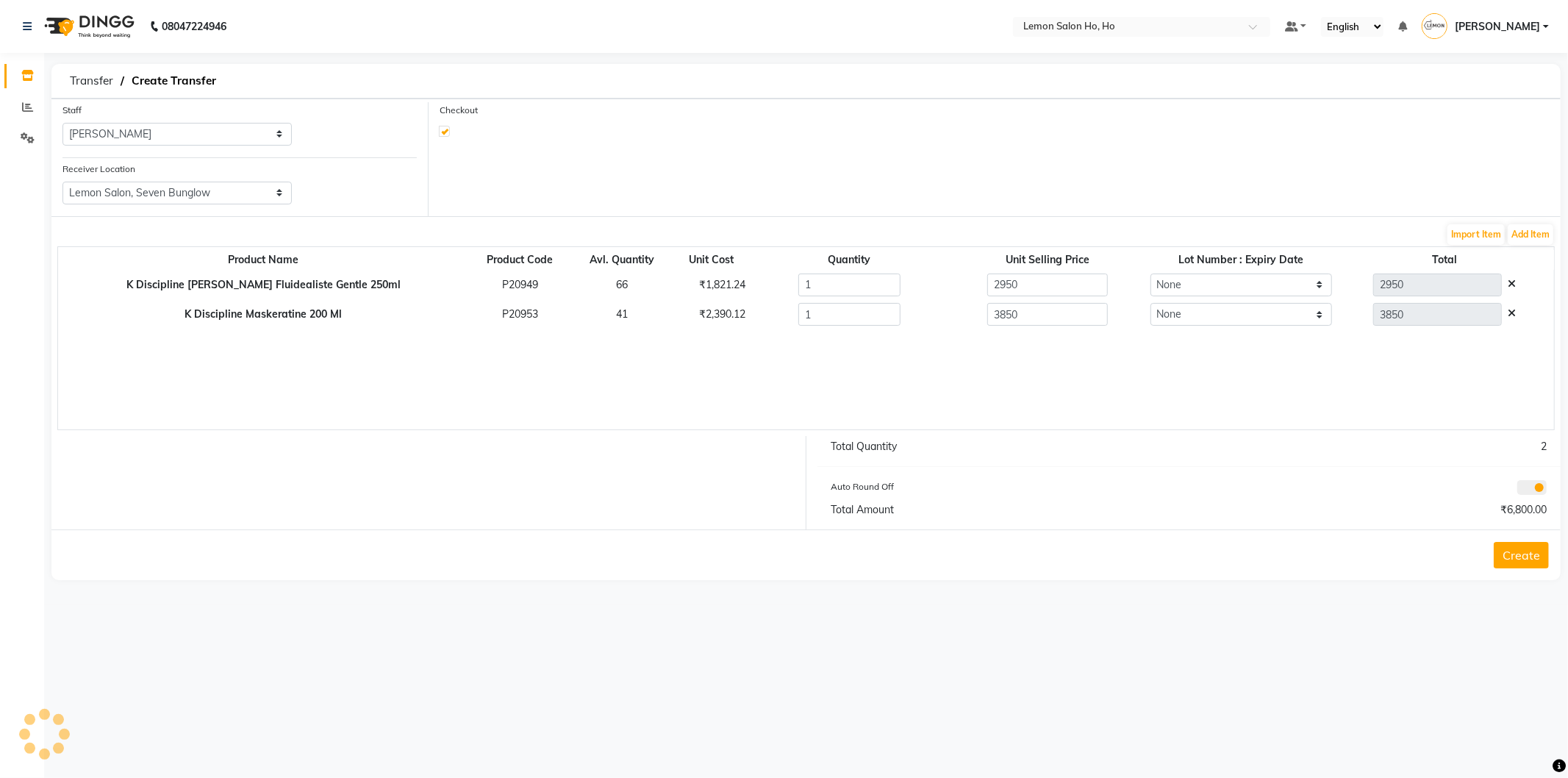
select select "2069"
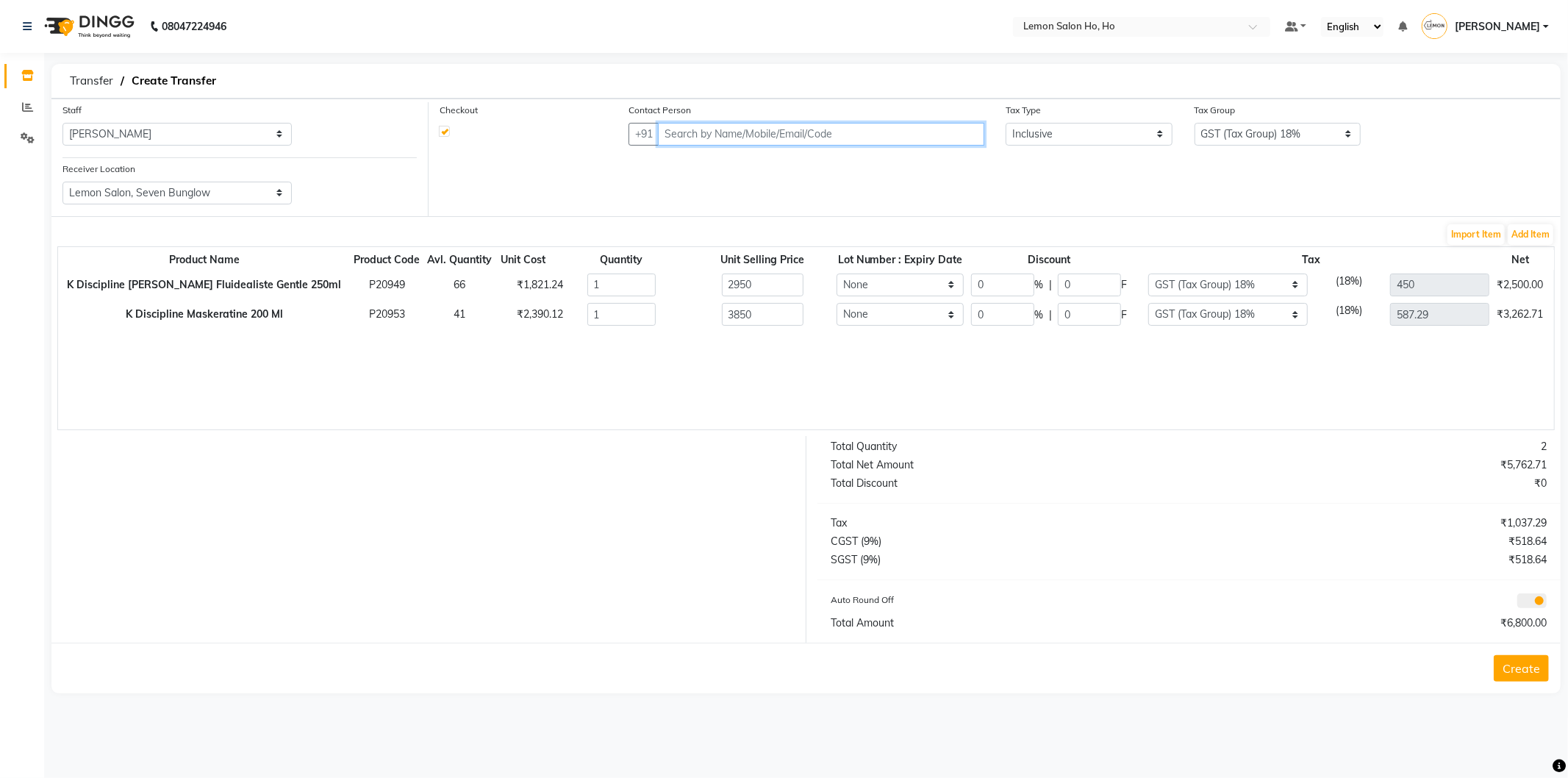
click at [923, 135] on input "text" at bounding box center [821, 134] width 326 height 23
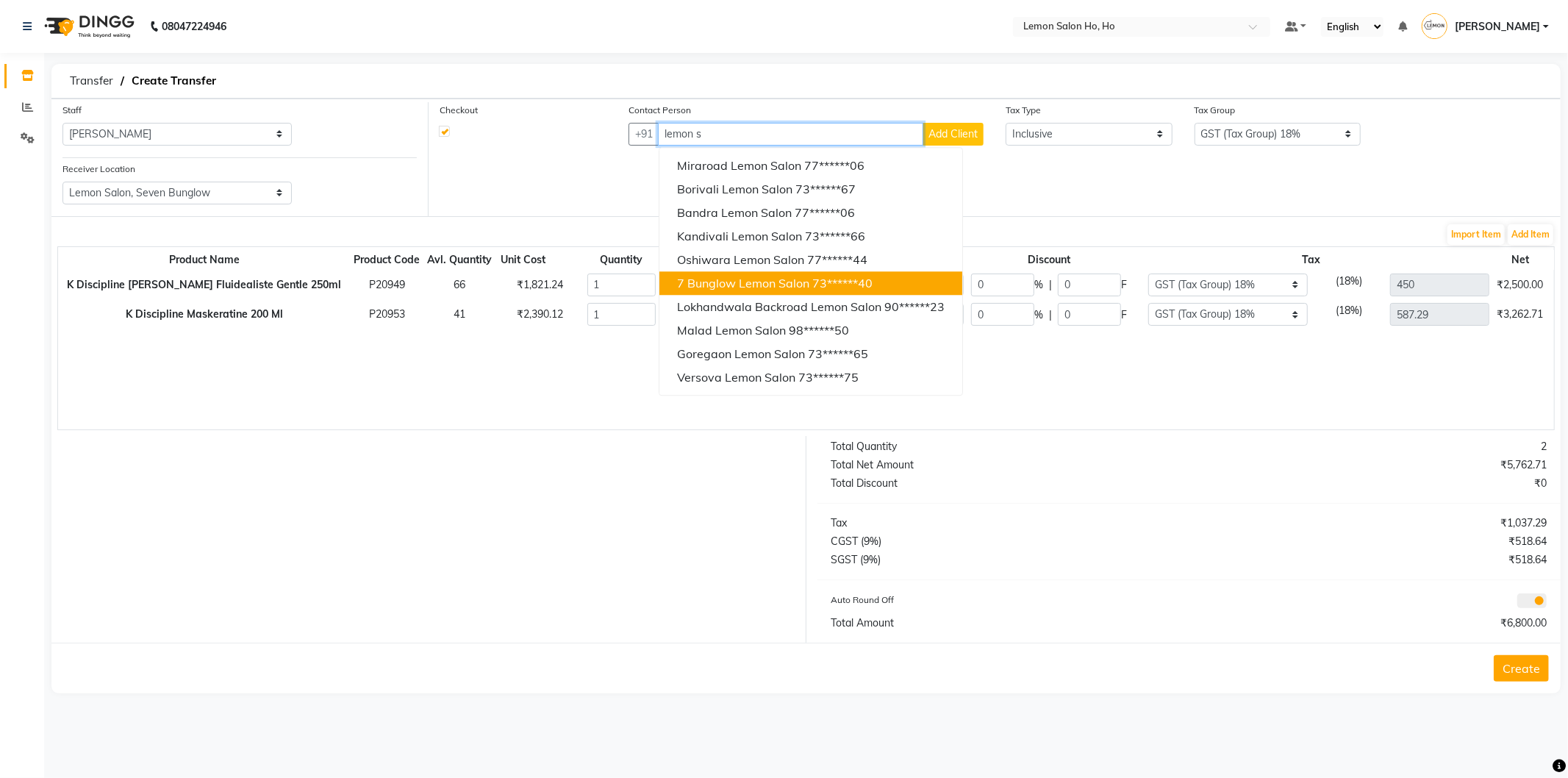
click at [776, 285] on span "7 Bunglow Lemon Salon" at bounding box center [744, 283] width 133 height 15
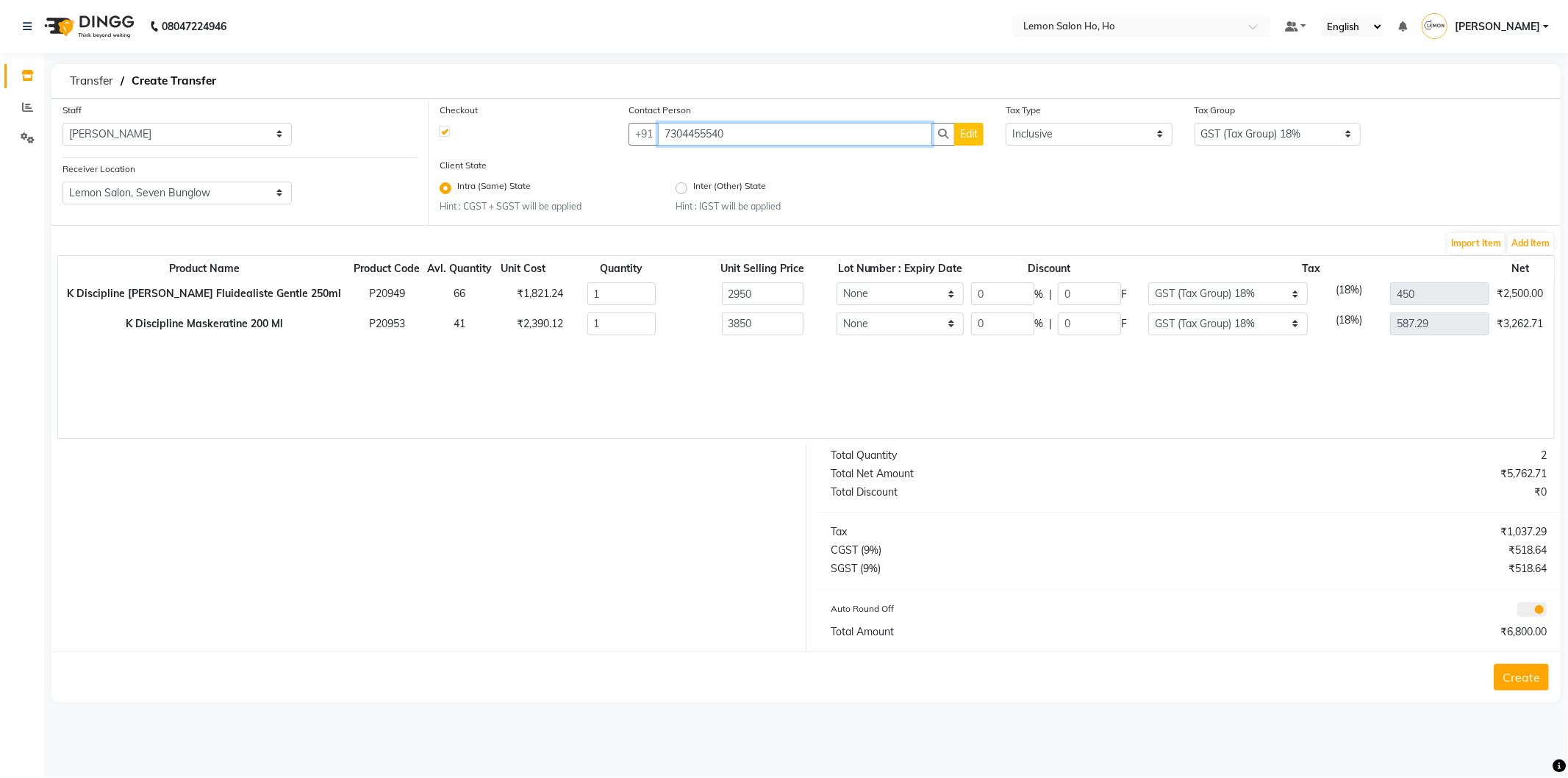
type input "7304455540"
click at [979, 299] on input "0" at bounding box center [1003, 294] width 63 height 23
type input "30"
type input "2065"
type input "885"
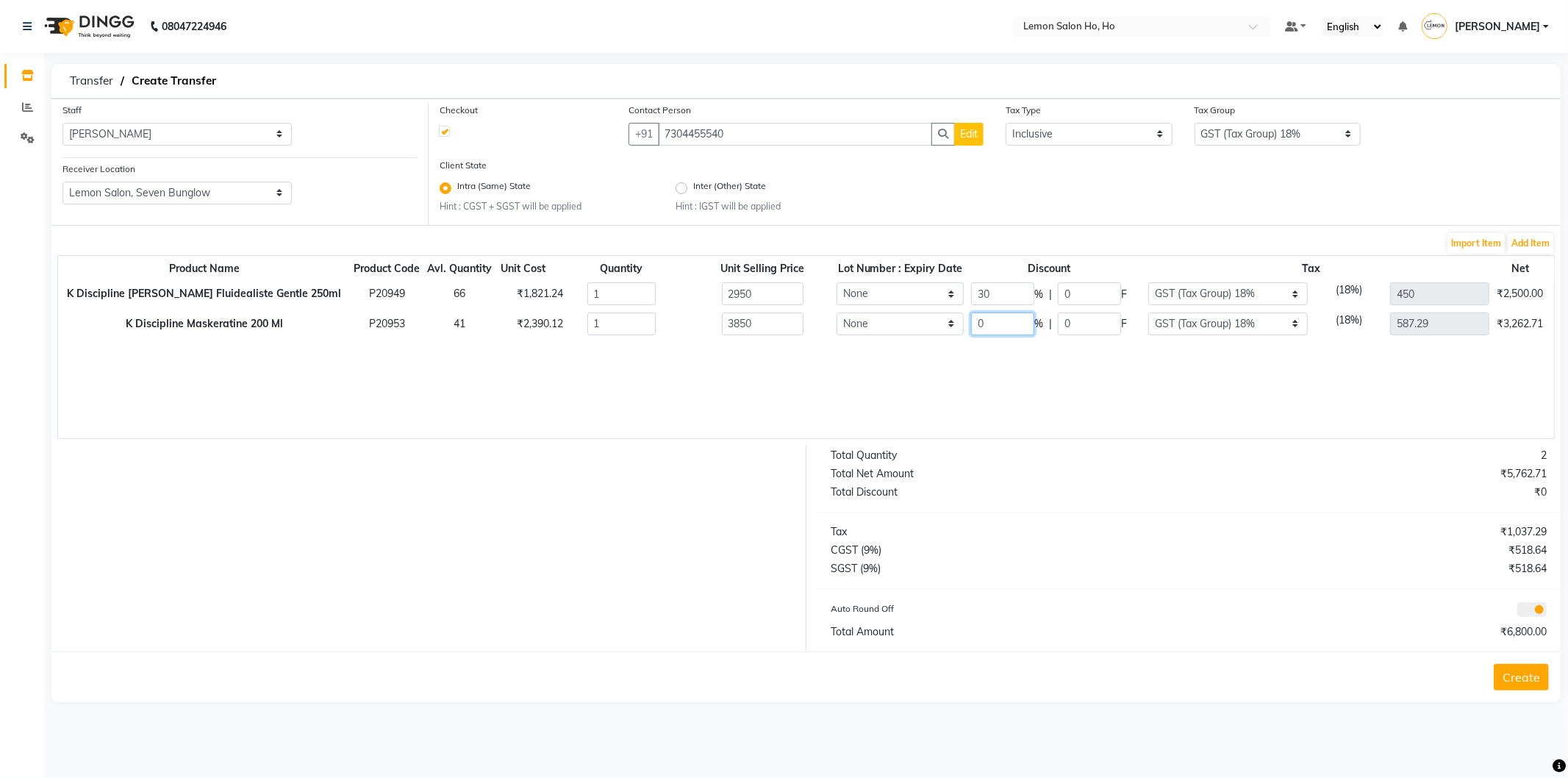
type input "315"
click at [976, 317] on input "0" at bounding box center [1003, 324] width 63 height 23
type input "30"
type input "2695"
type input "1155"
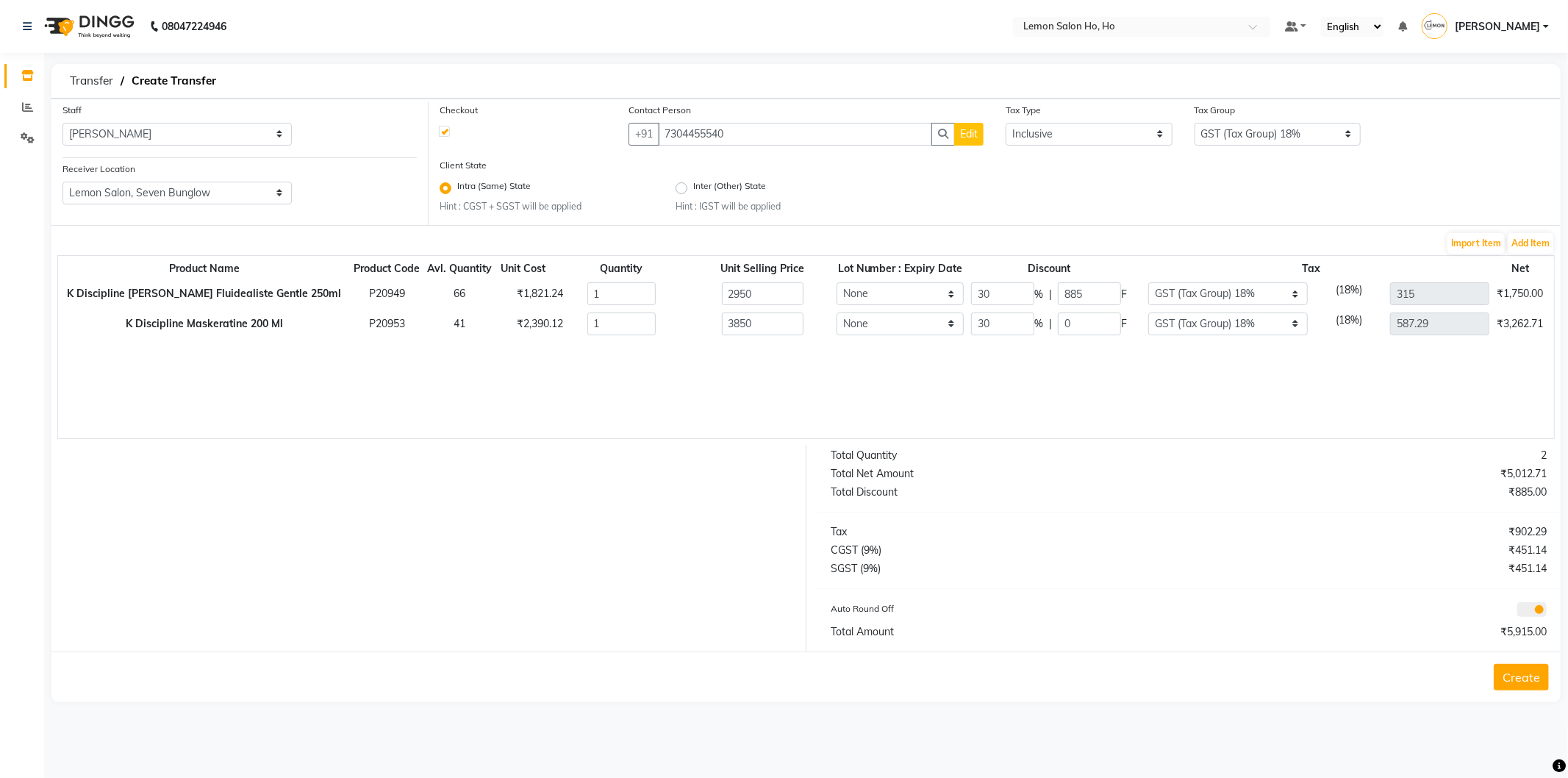
type input "411.1"
click at [1521, 672] on button "Create" at bounding box center [1521, 677] width 55 height 26
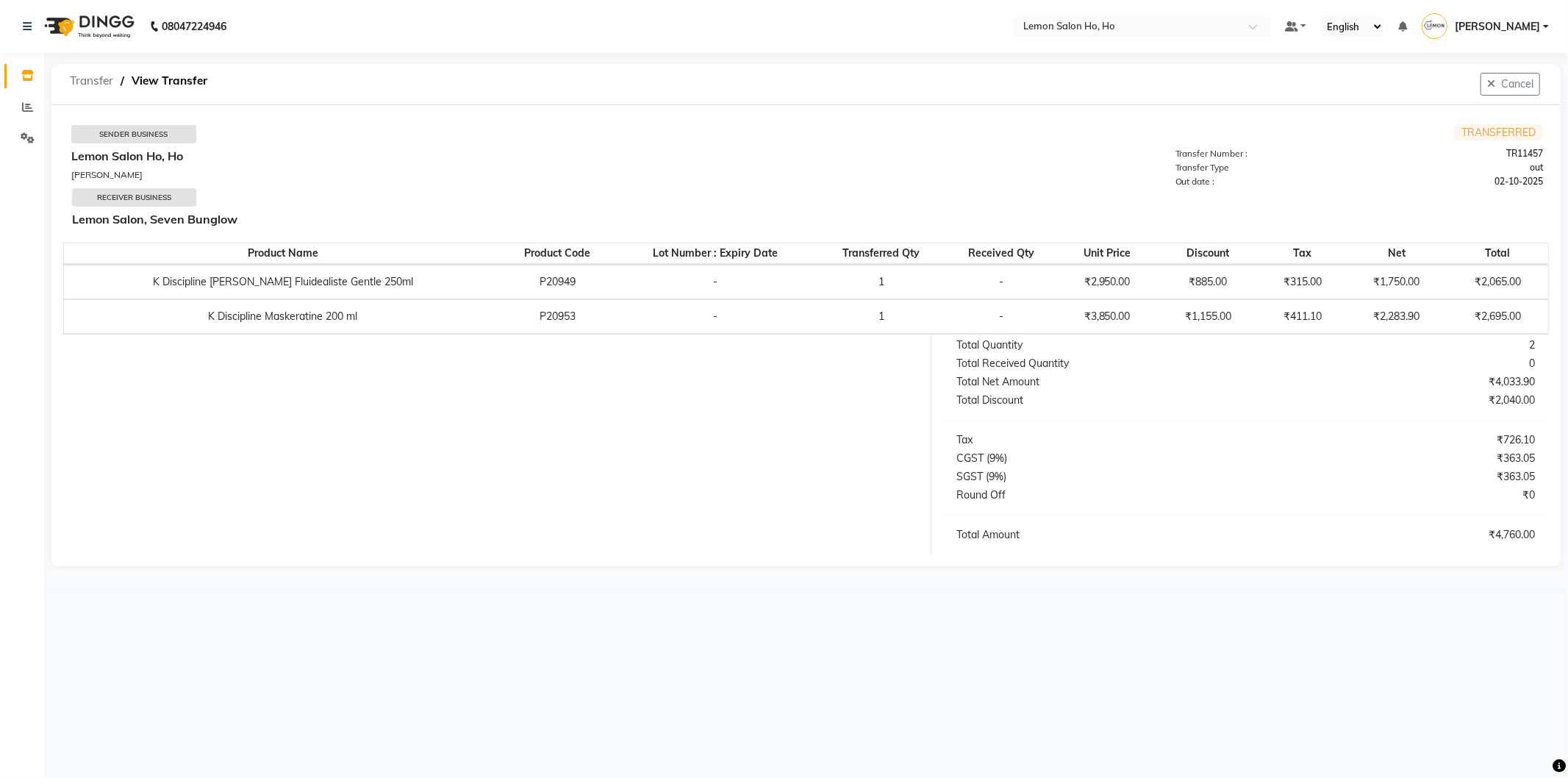
click at [78, 83] on span "Transfer" at bounding box center [91, 81] width 58 height 26
select select "sender"
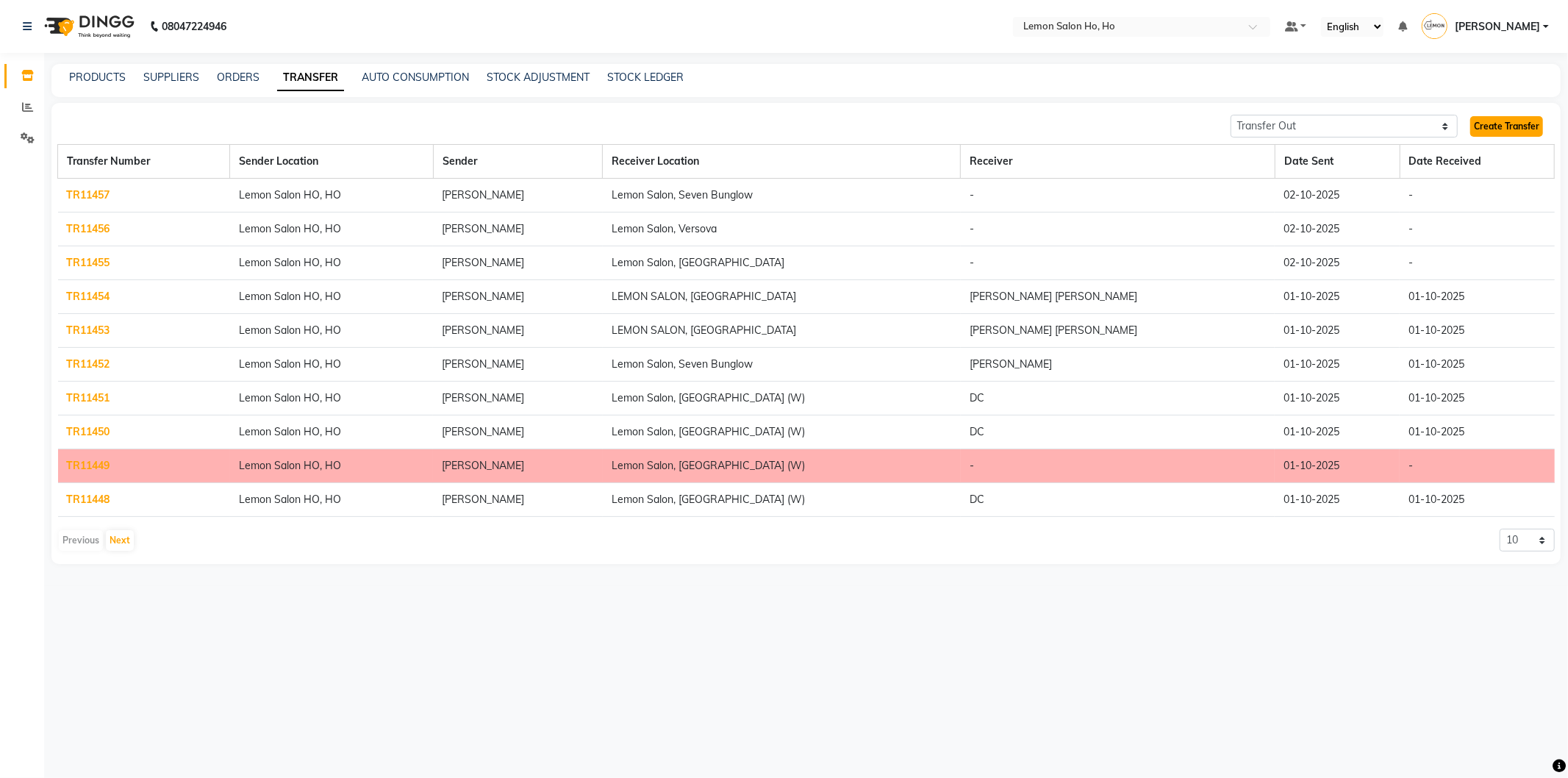
click at [1508, 125] on link "Create Transfer" at bounding box center [1506, 126] width 73 height 20
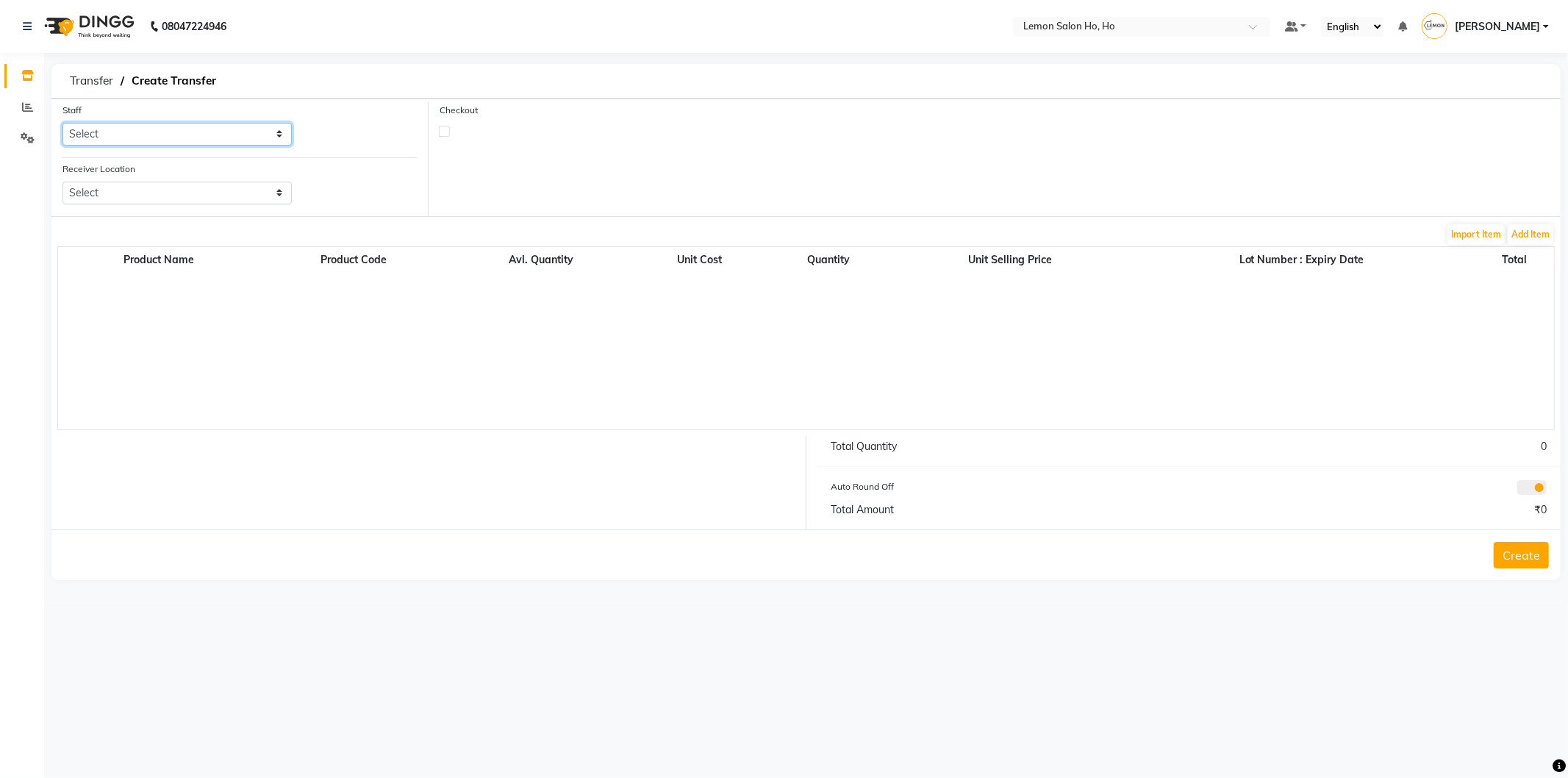
click at [277, 137] on select "Select [PERSON_NAME] [PERSON_NAME] DC DINGG Support [PERSON_NAME] [PERSON_NAME]…" at bounding box center [177, 134] width 229 height 23
select select "88560"
click at [63, 123] on select "Select [PERSON_NAME] [PERSON_NAME] DC DINGG Support [PERSON_NAME] [PERSON_NAME]…" at bounding box center [177, 134] width 229 height 23
click at [280, 200] on select "Select Lemon Salon, Lokhandwala [GEOGRAPHIC_DATA], [GEOGRAPHIC_DATA], Seven Bun…" at bounding box center [177, 193] width 229 height 23
select select "955"
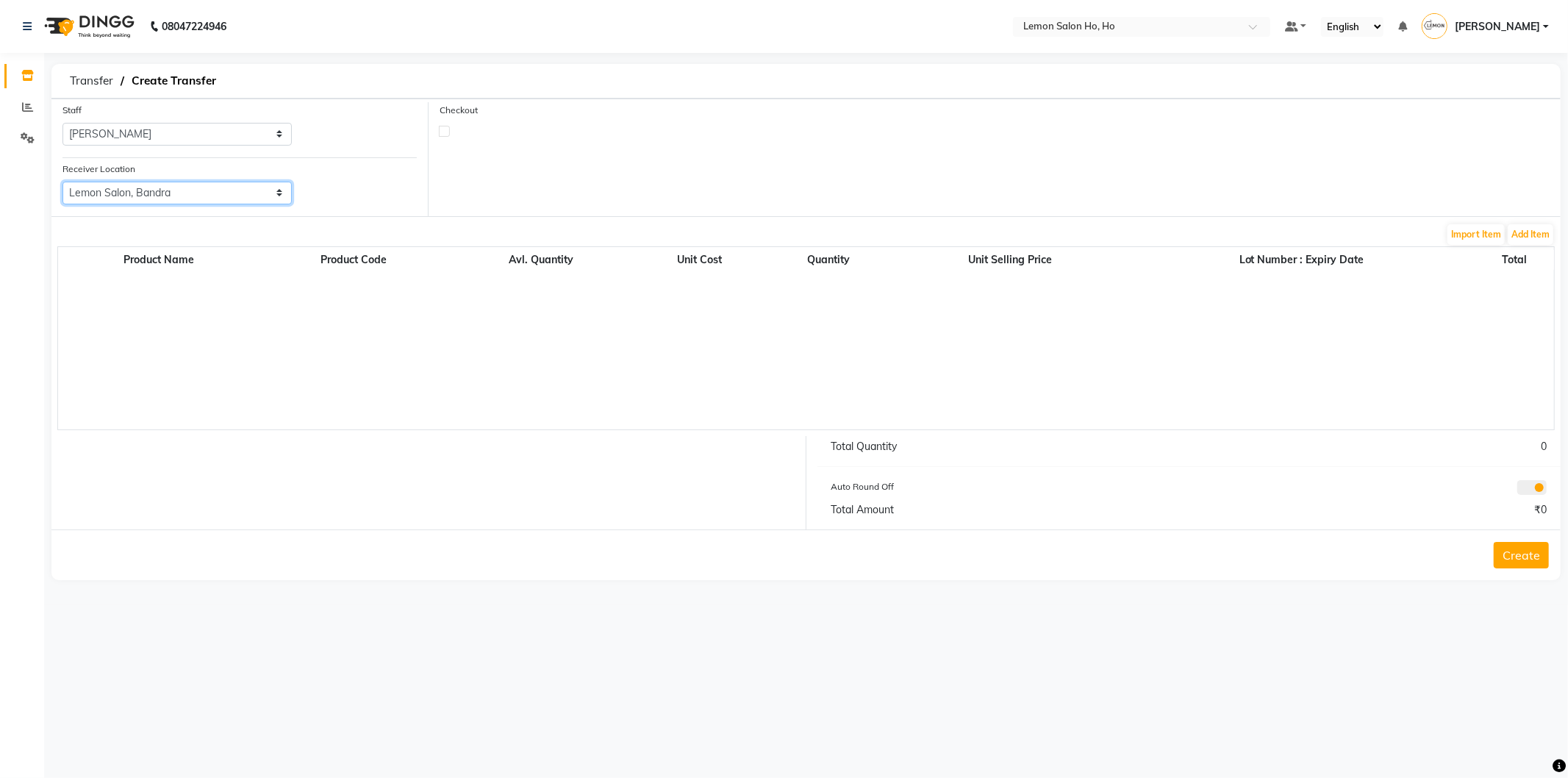
click at [63, 182] on select "Select Lemon Salon, Lokhandwala [GEOGRAPHIC_DATA], [GEOGRAPHIC_DATA], Seven Bun…" at bounding box center [177, 193] width 229 height 23
click at [1533, 231] on button "Add Item" at bounding box center [1530, 234] width 45 height 20
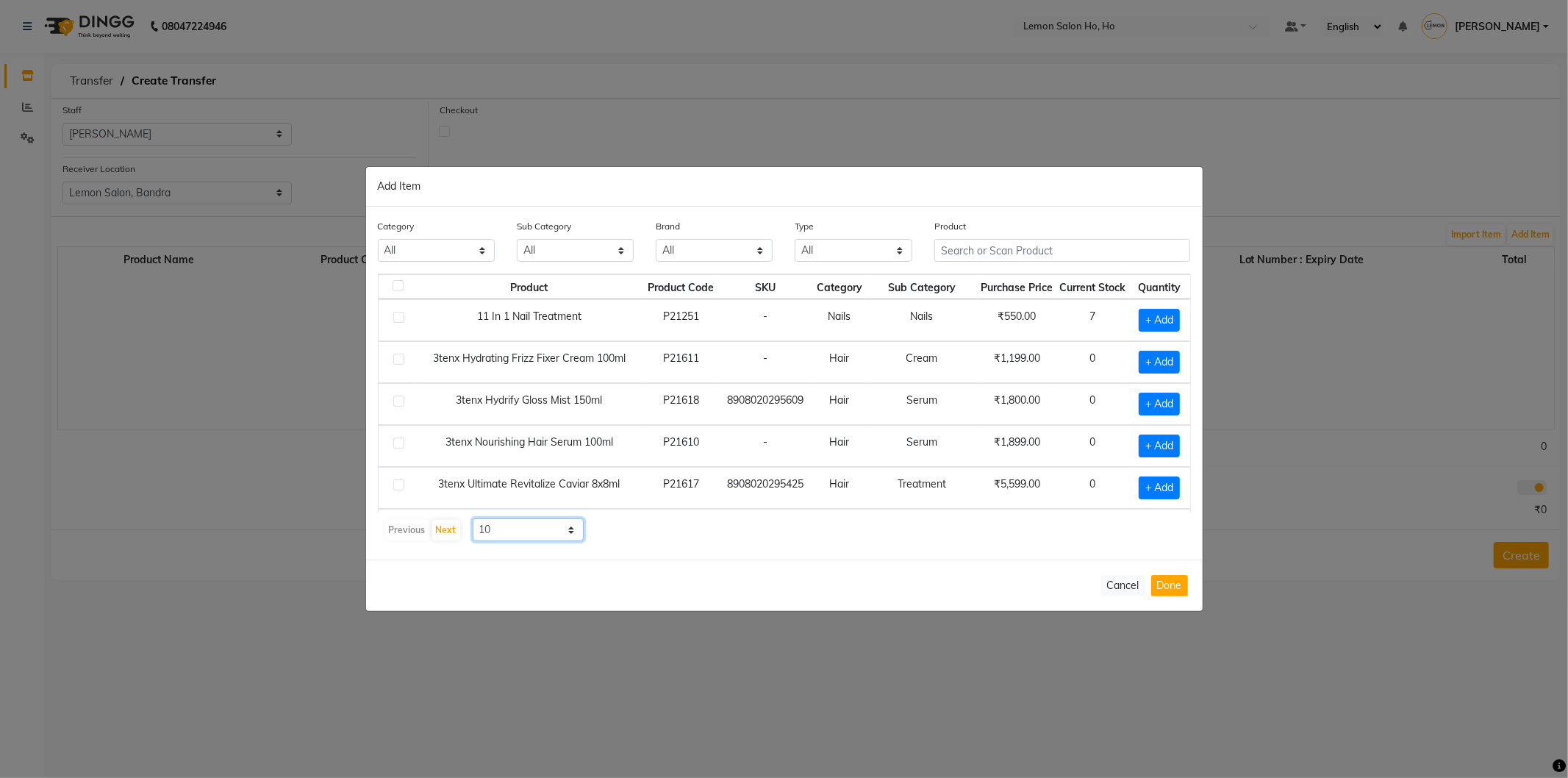
click at [564, 531] on select "10 50 100" at bounding box center [528, 530] width 112 height 23
select select "50"
click at [472, 519] on select "10 50 100" at bounding box center [528, 530] width 112 height 23
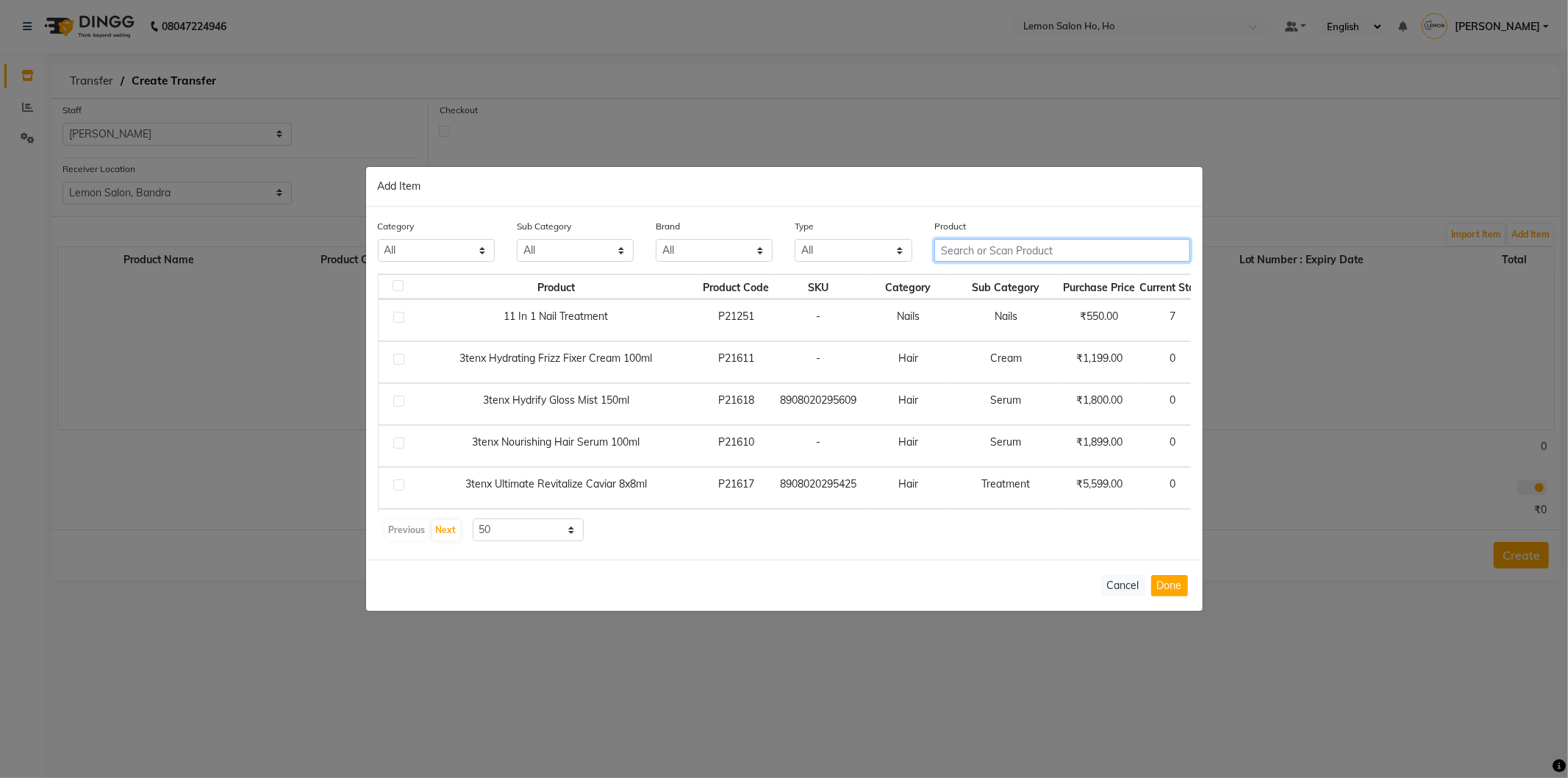
click at [1075, 250] on input "text" at bounding box center [1062, 250] width 257 height 23
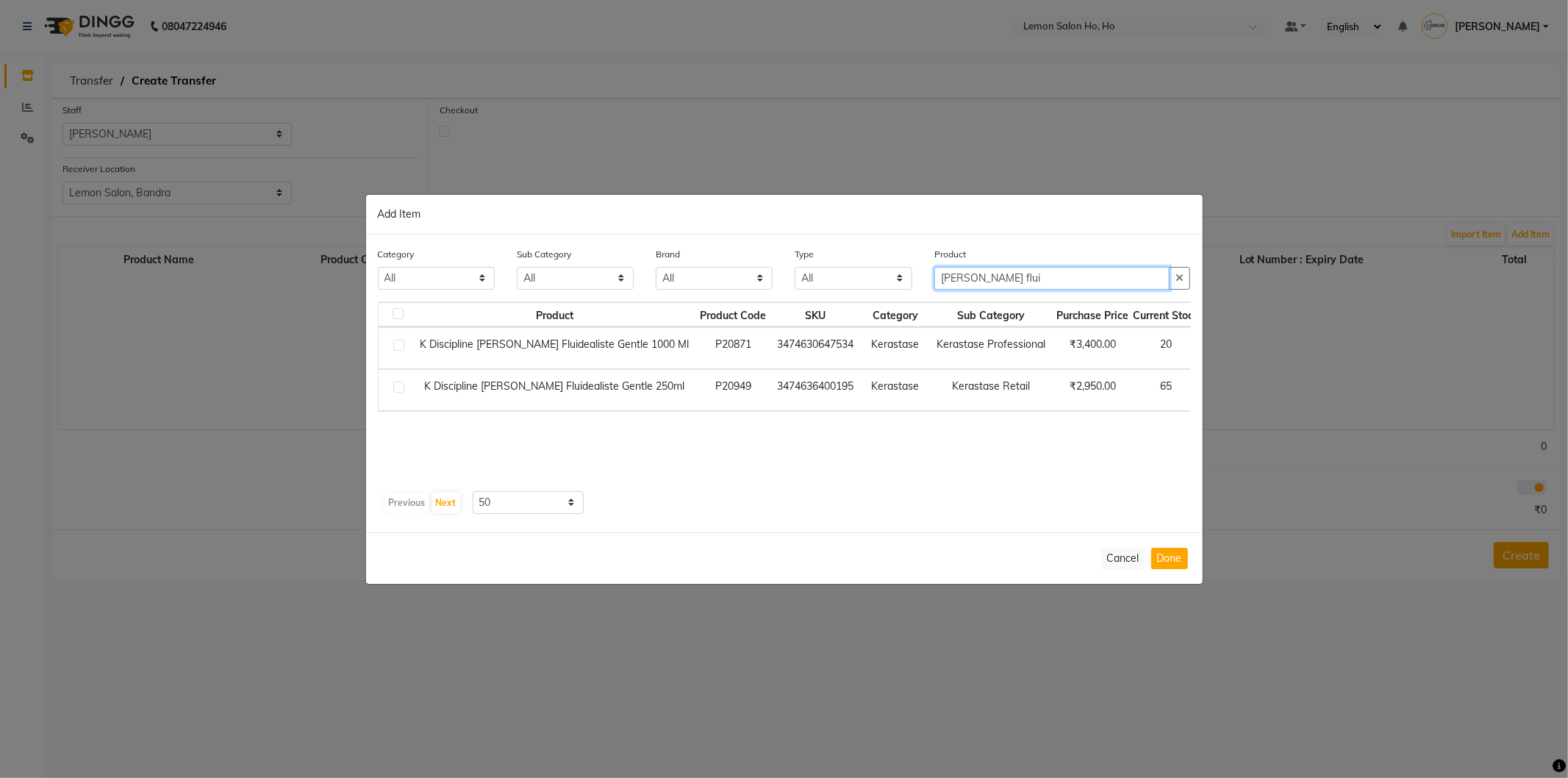
type input "[PERSON_NAME] flui"
click at [1211, 384] on span "+ Add" at bounding box center [1231, 391] width 41 height 23
checkbox input "true"
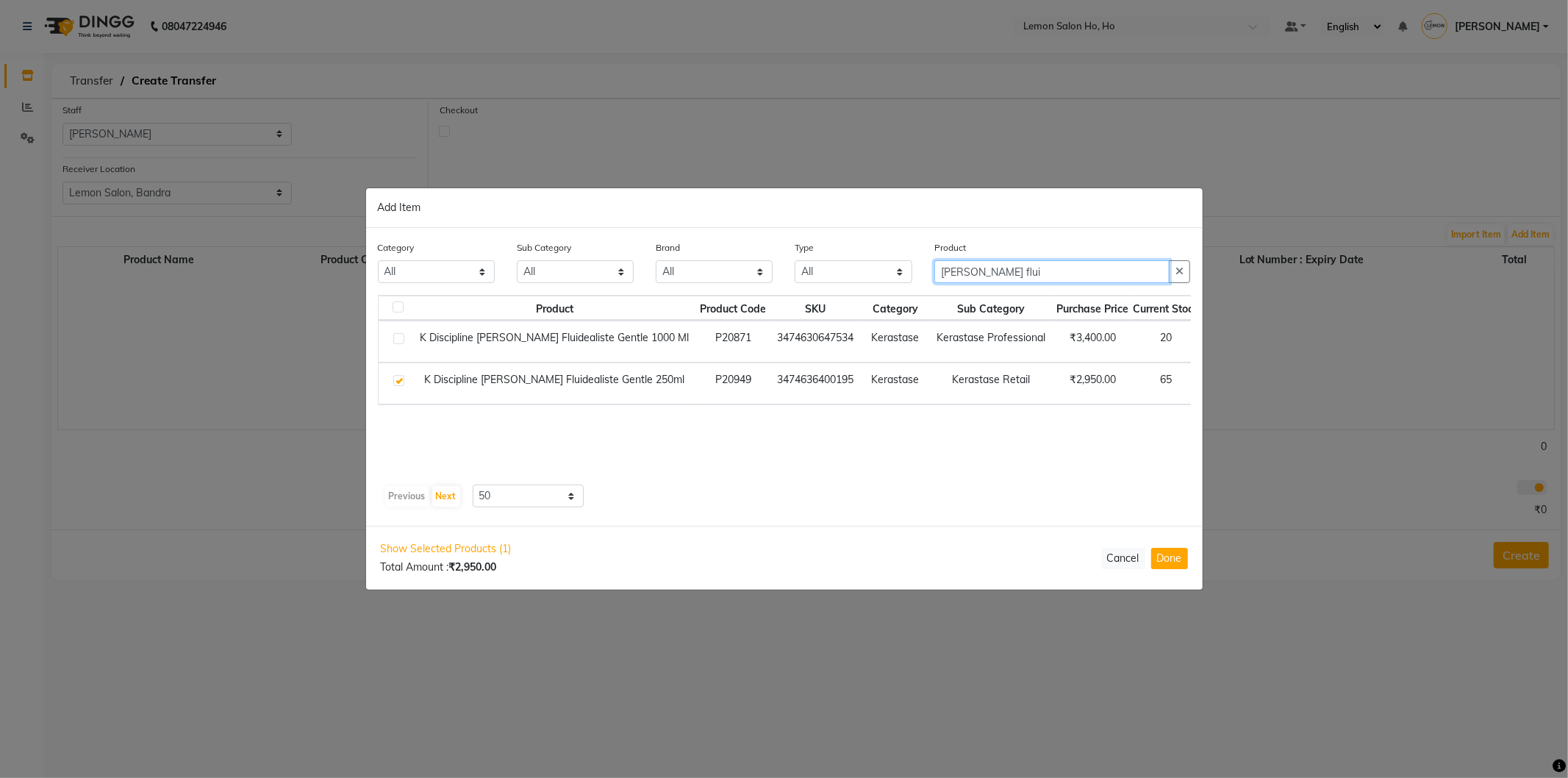
click at [1059, 268] on input "[PERSON_NAME] flui" at bounding box center [1052, 271] width 236 height 23
type input "b"
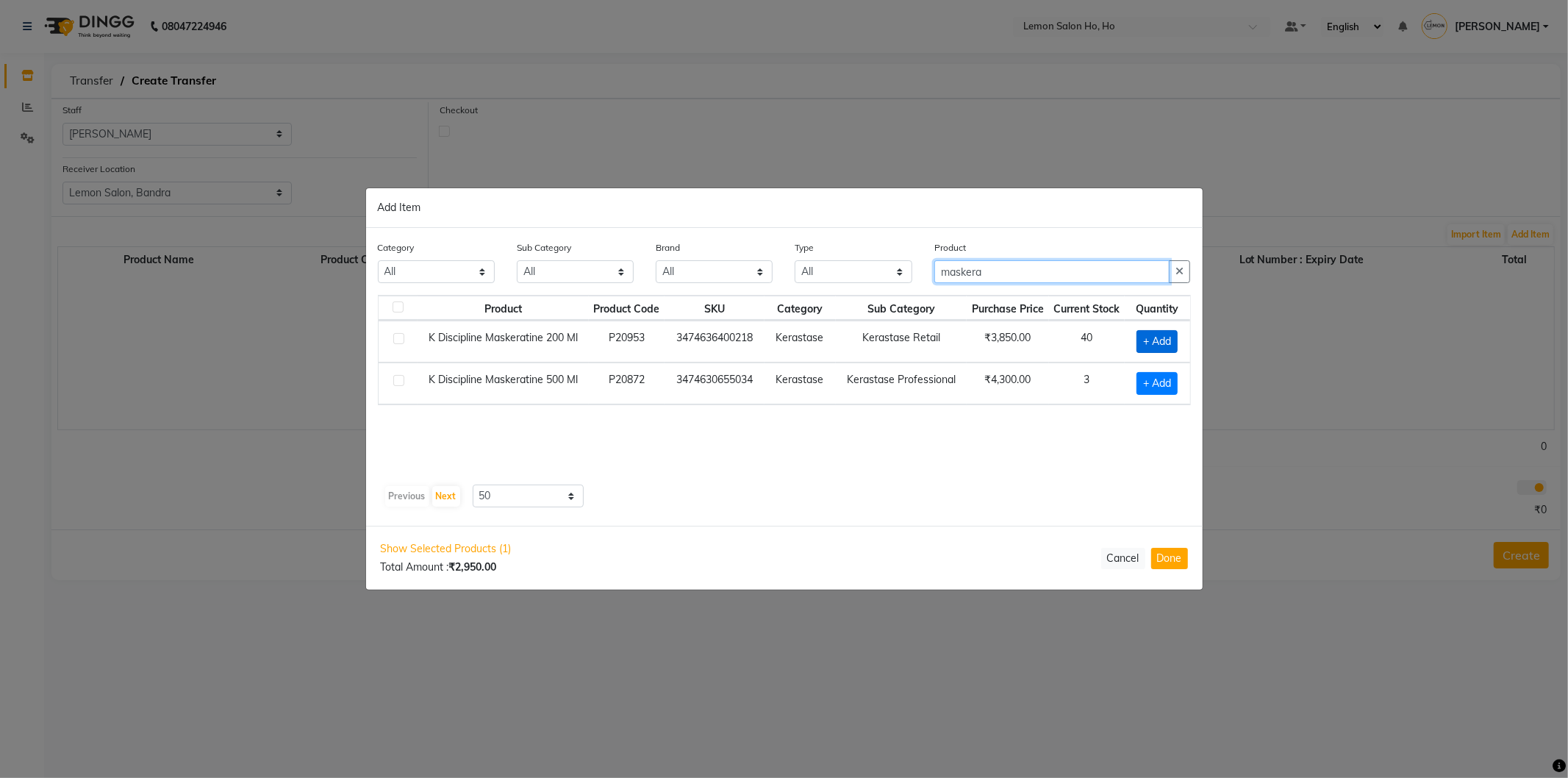
type input "maskera"
click at [1166, 342] on span "+ Add" at bounding box center [1157, 342] width 41 height 23
checkbox input "true"
click at [1004, 277] on input "maskera" at bounding box center [1052, 271] width 236 height 23
type input "m"
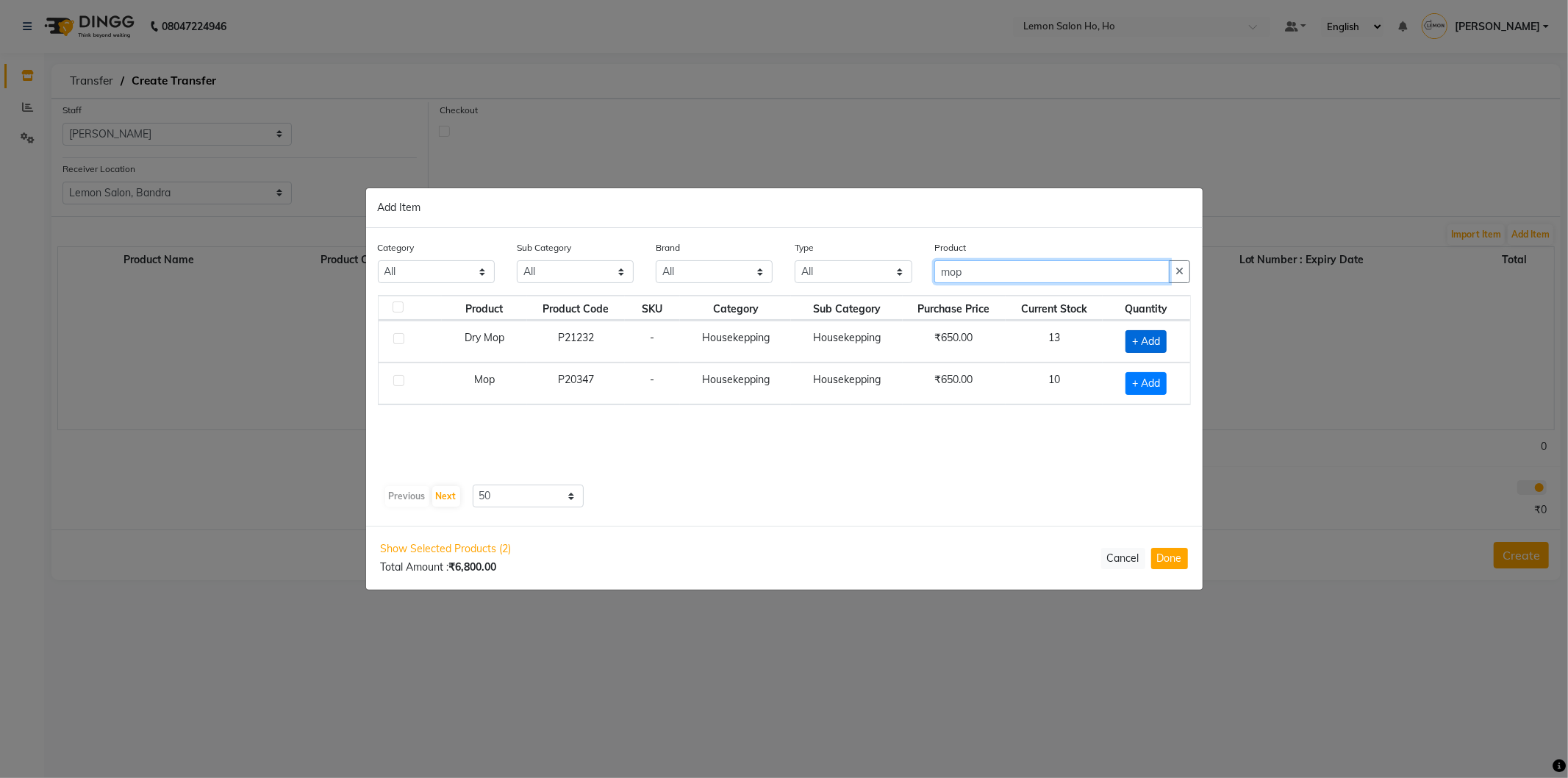
type input "mop"
click at [1147, 333] on span "+ Add" at bounding box center [1146, 342] width 41 height 23
checkbox input "true"
click at [1141, 382] on span "+ Add" at bounding box center [1144, 383] width 41 height 23
checkbox input "true"
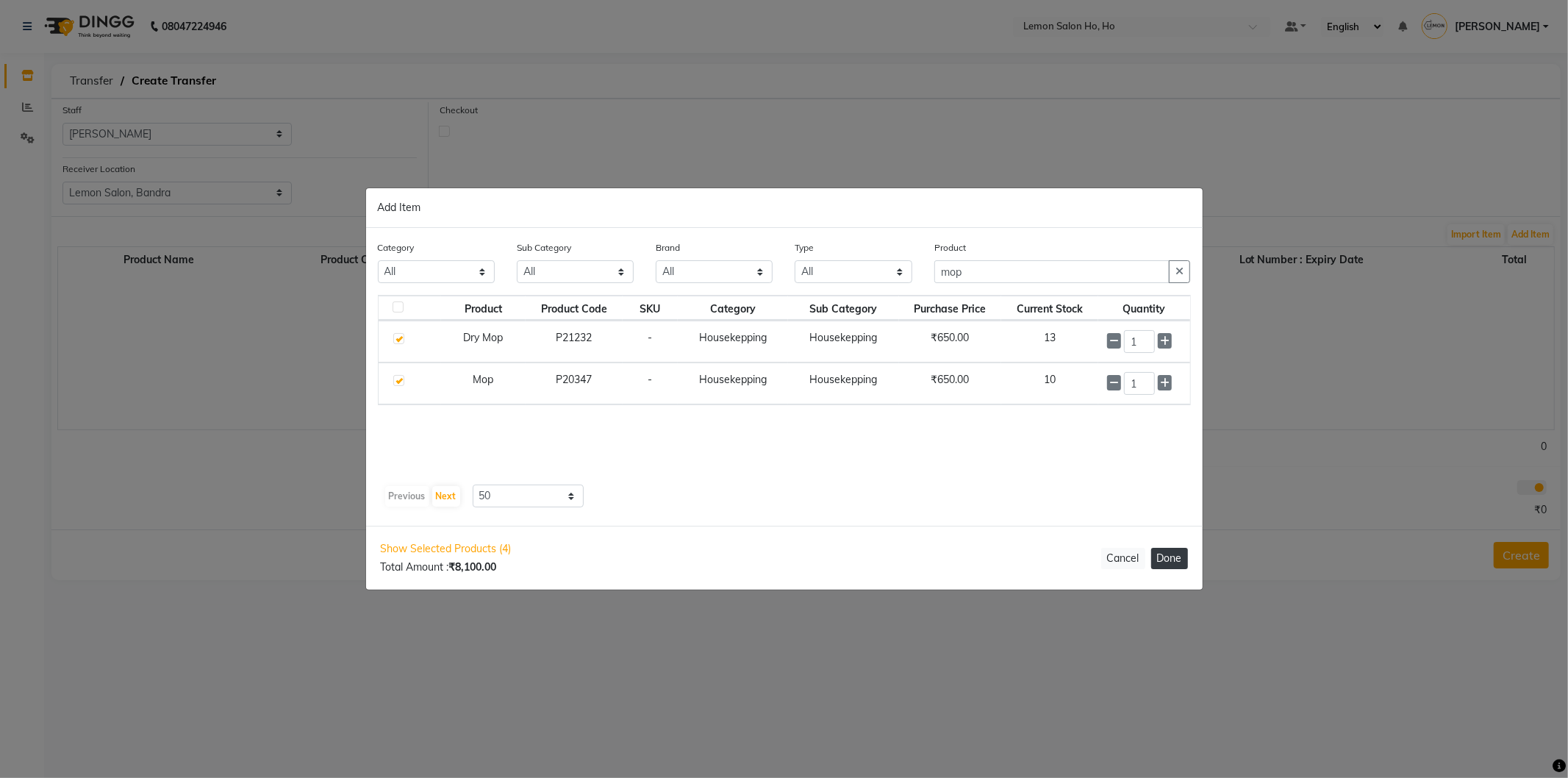
click at [1163, 558] on button "Done" at bounding box center [1169, 559] width 37 height 21
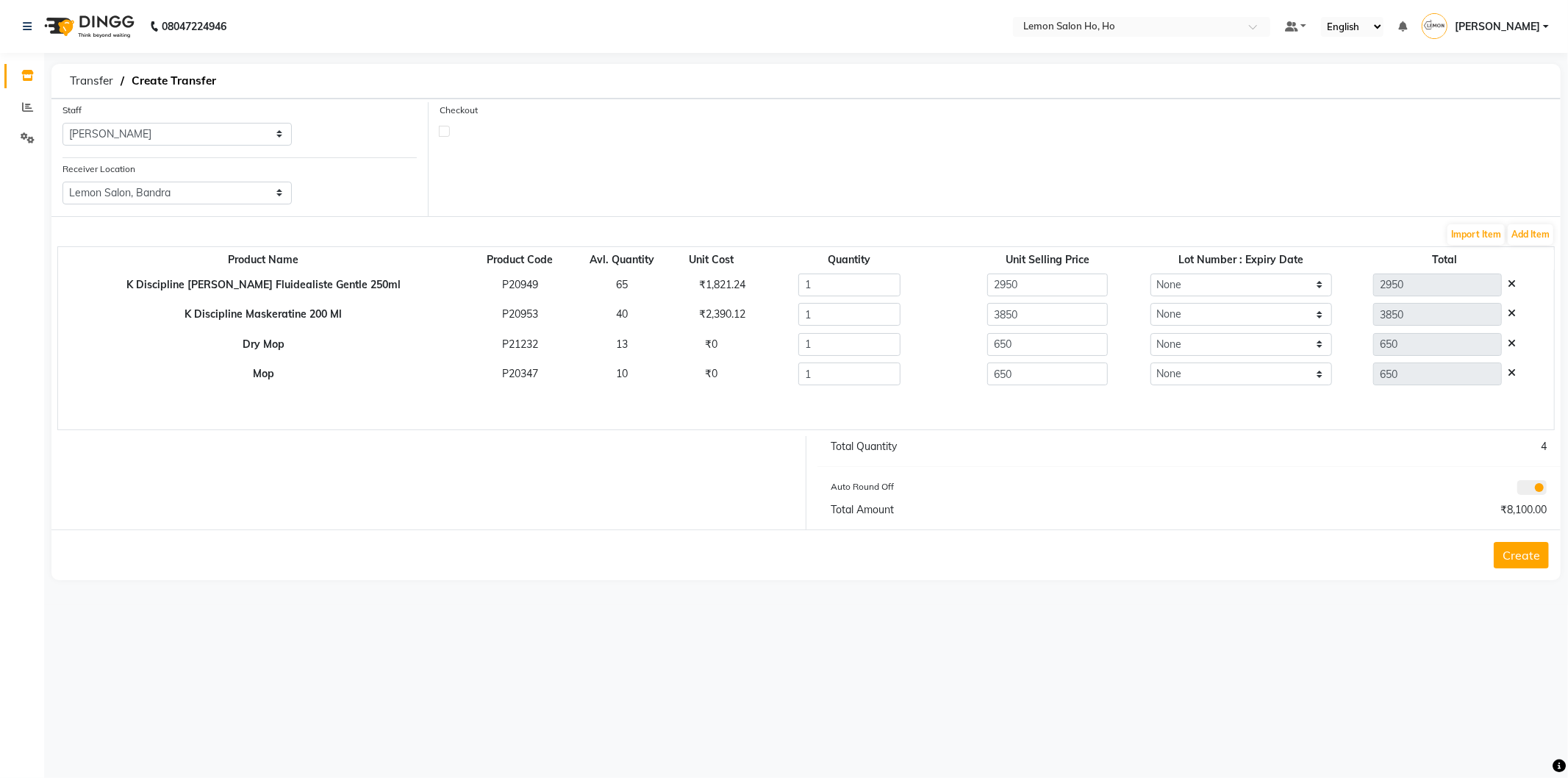
click at [449, 133] on label at bounding box center [445, 131] width 11 height 11
click at [449, 133] on input "checkbox" at bounding box center [444, 130] width 10 height 10
checkbox input "true"
select select "true"
select select "2069"
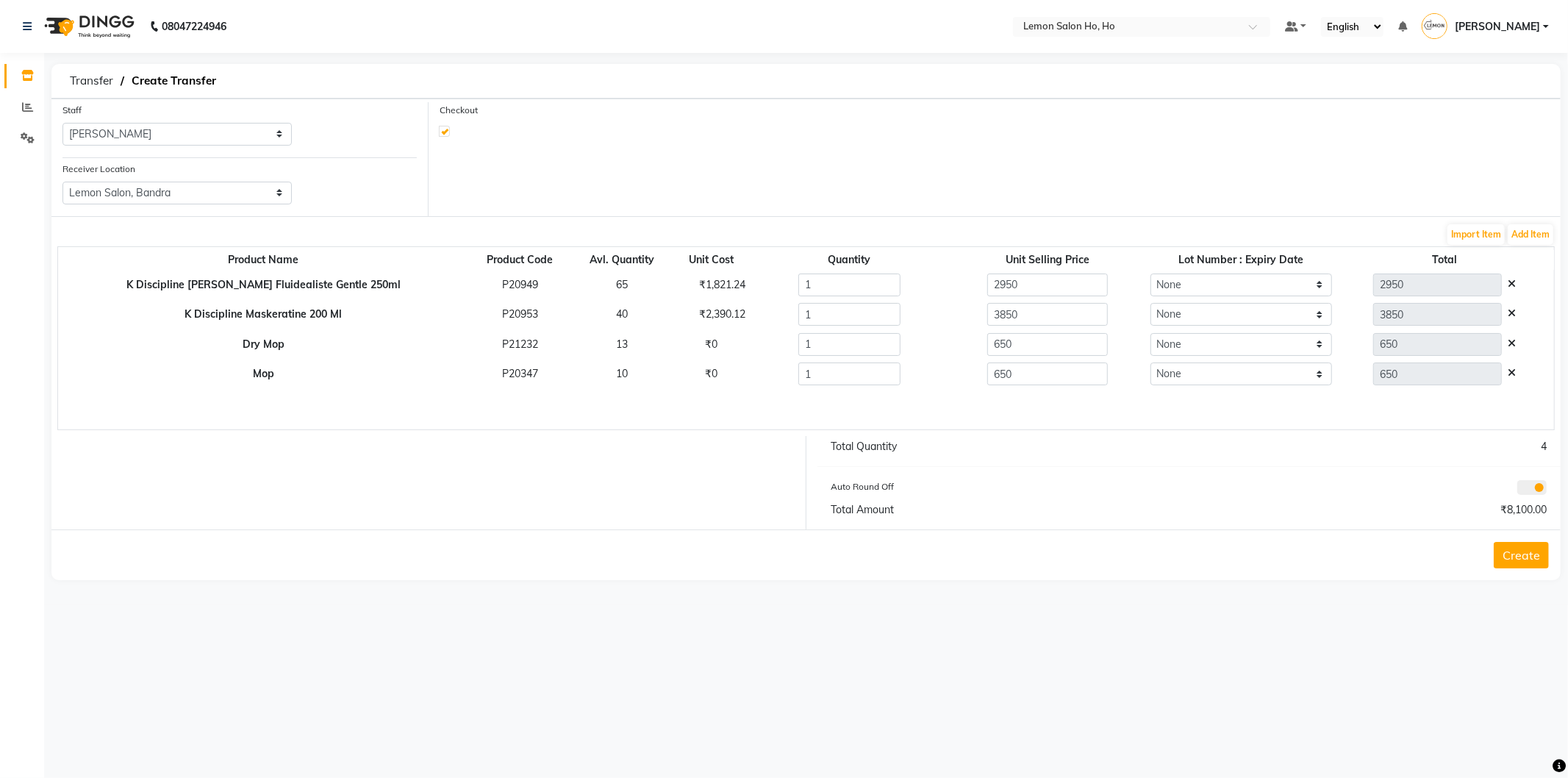
select select "2069"
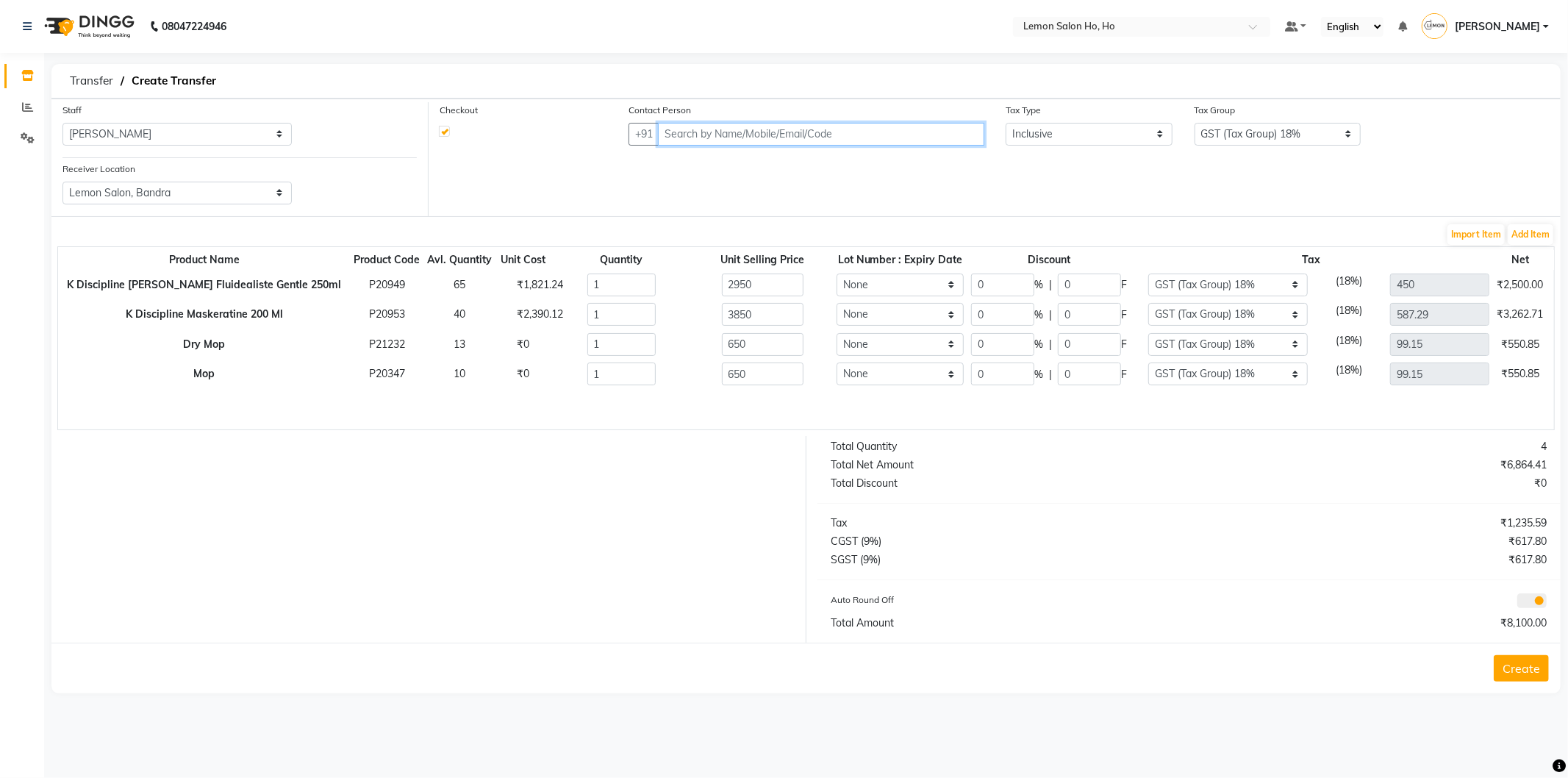
click at [872, 136] on input "text" at bounding box center [821, 134] width 326 height 23
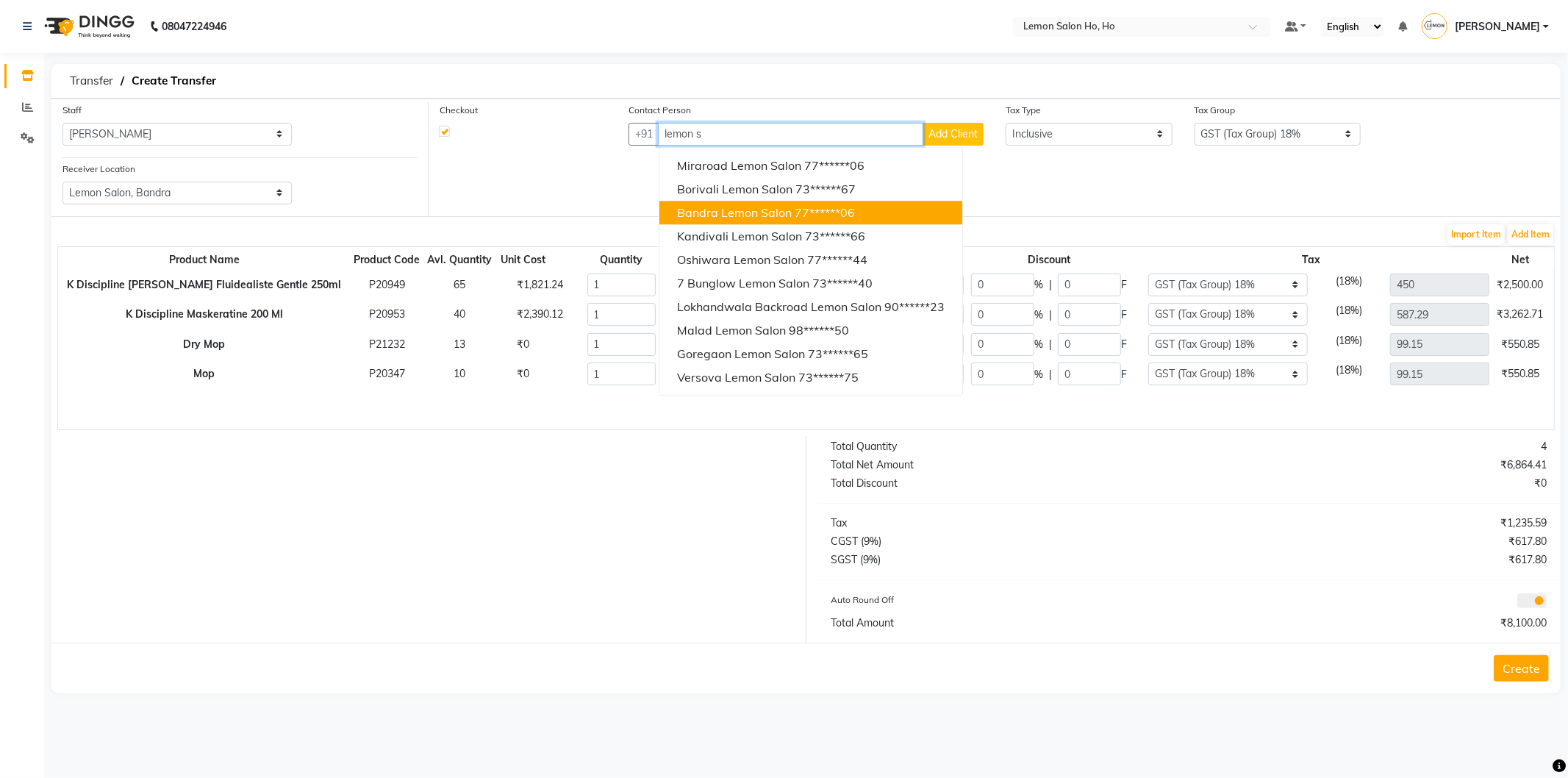
click at [692, 214] on span "Bandra Lemon Salon" at bounding box center [735, 213] width 115 height 15
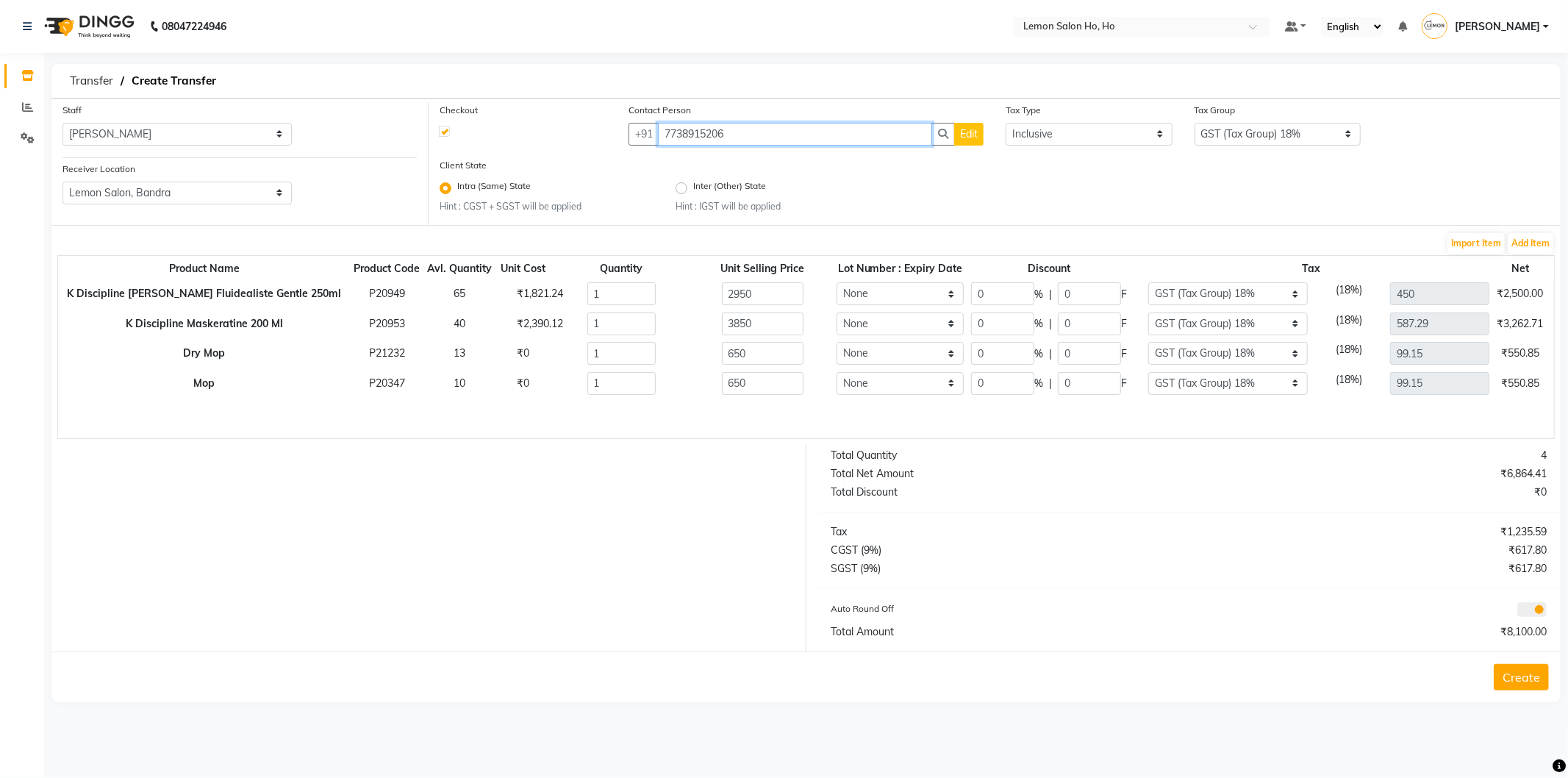
type input "7738915206"
click at [976, 296] on input "0" at bounding box center [1003, 294] width 63 height 23
type input "30"
type input "2065"
type input "885"
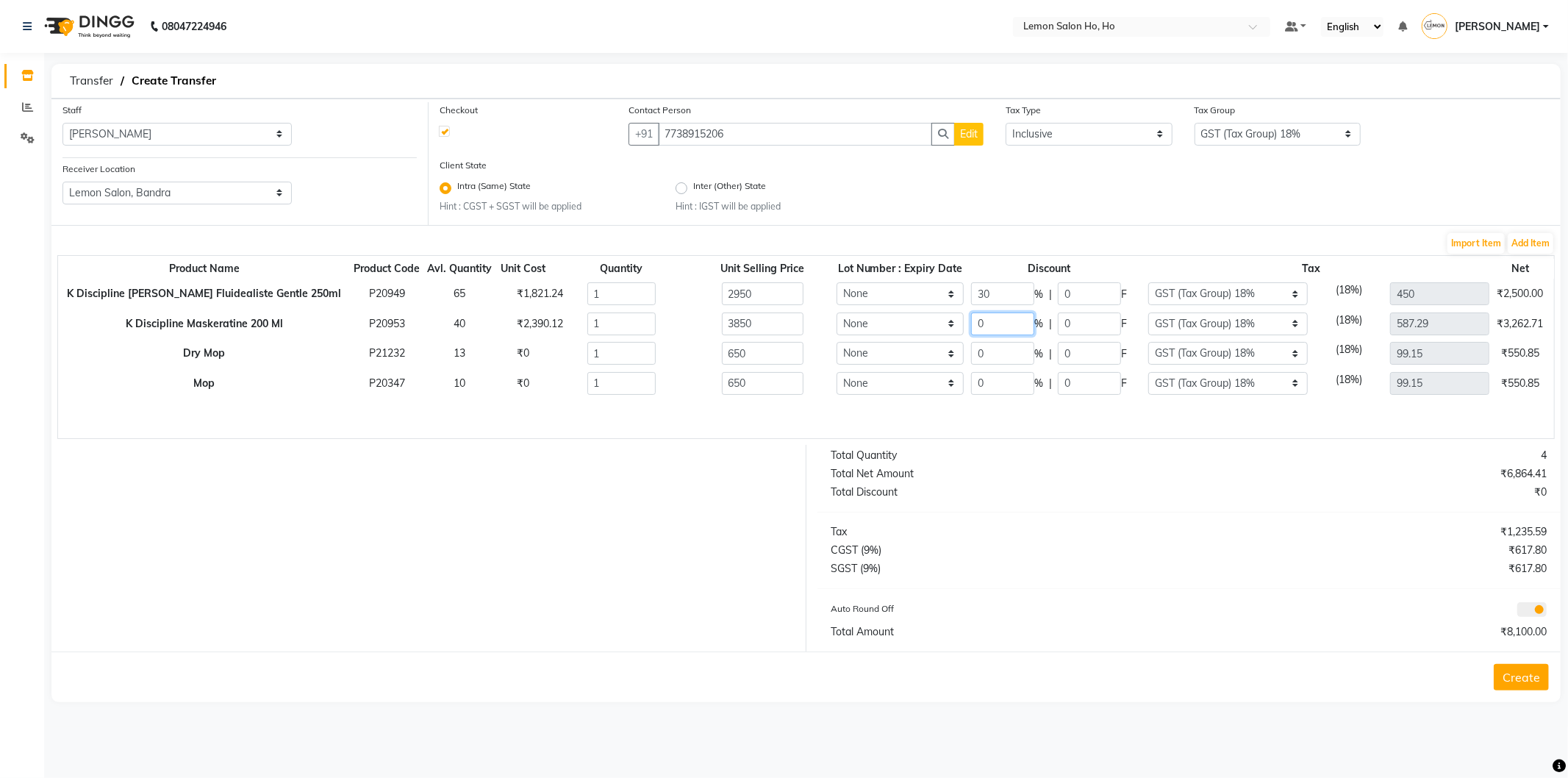
type input "315"
click at [971, 324] on input "0" at bounding box center [1003, 324] width 63 height 23
type input "30"
type input "2695"
type input "1155"
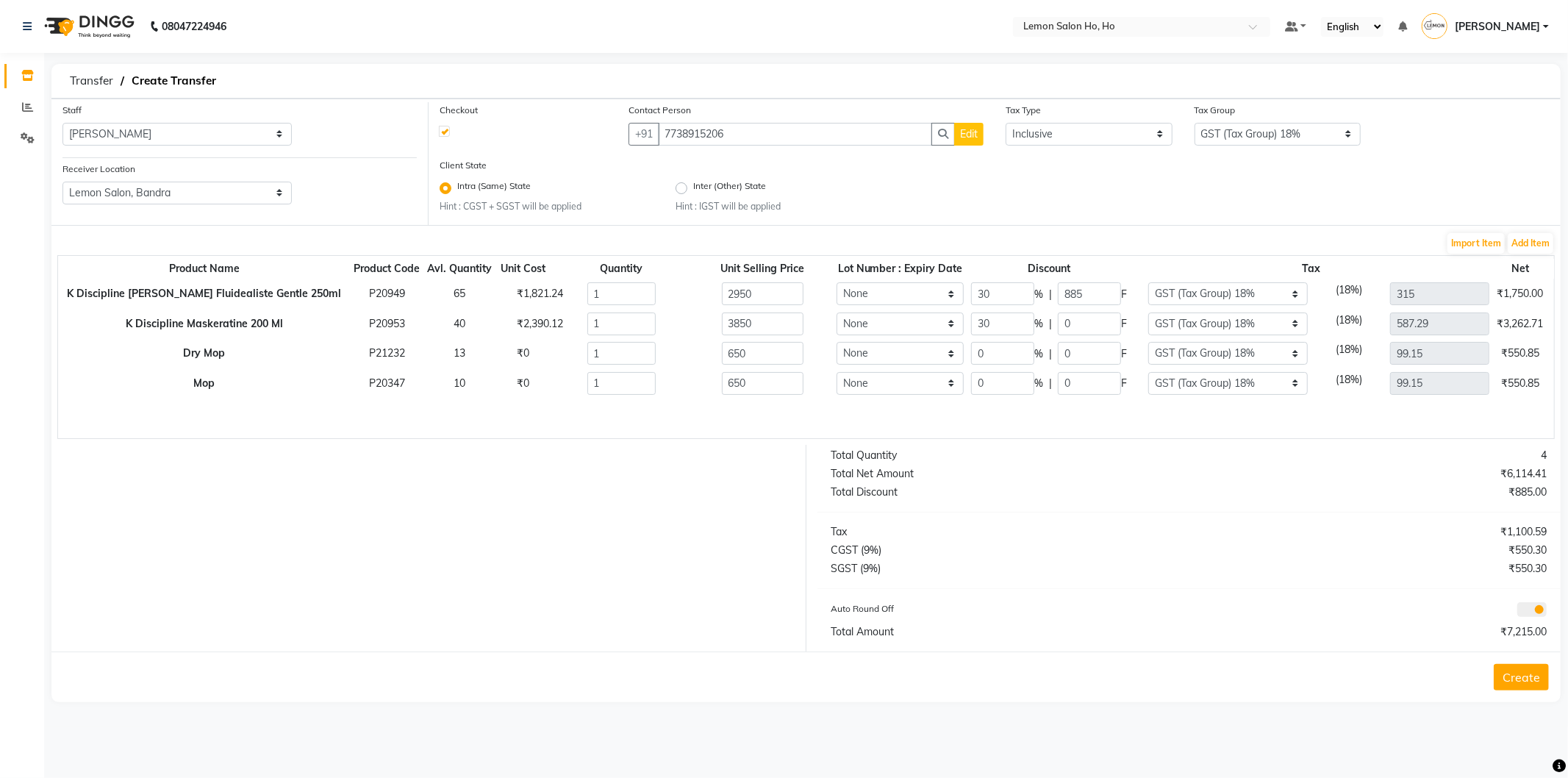
type input "411.1"
click at [1517, 677] on button "Create" at bounding box center [1521, 677] width 55 height 26
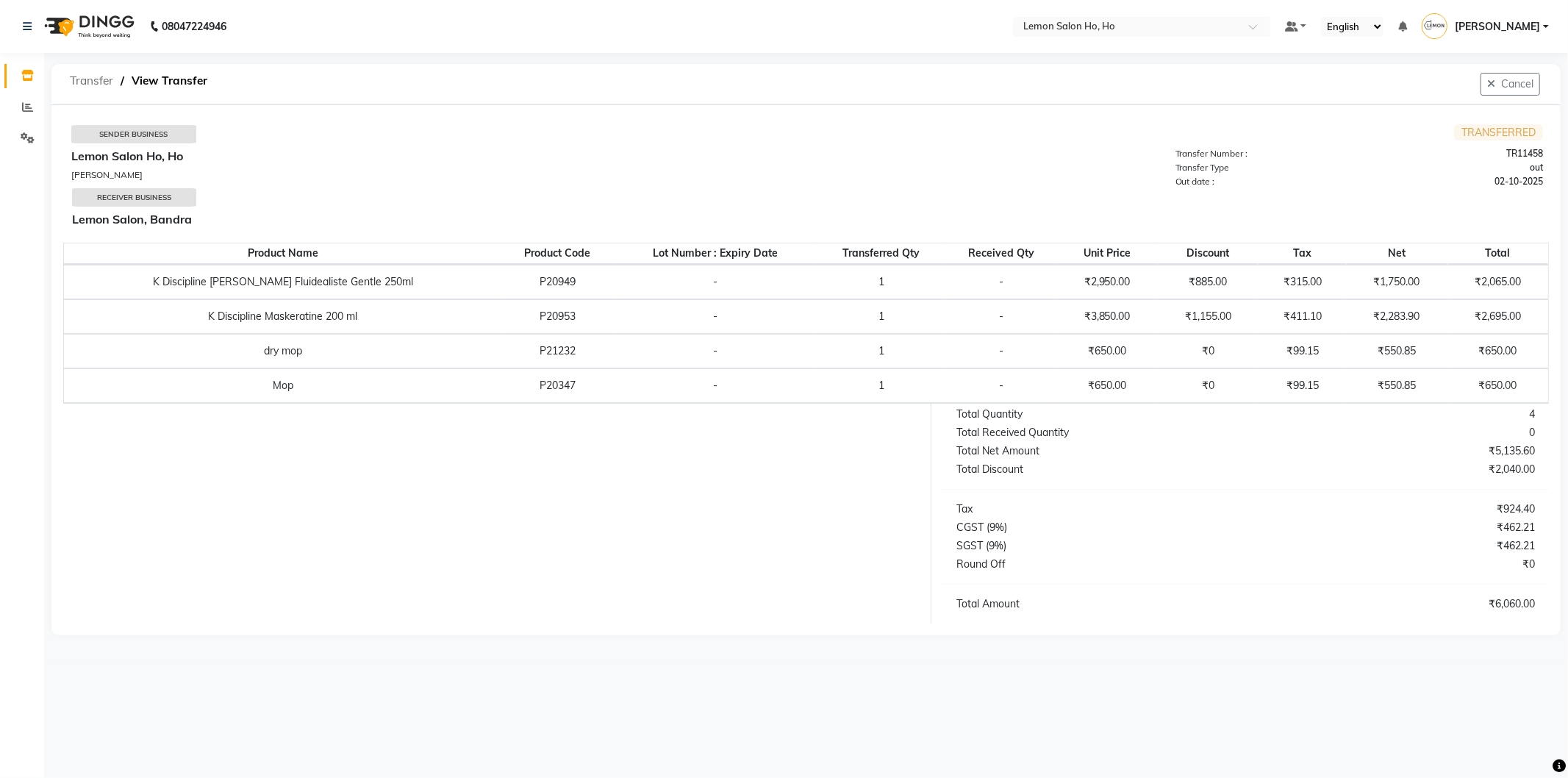
click at [92, 76] on span "Transfer" at bounding box center [91, 81] width 58 height 26
select select "sender"
